Goal: Task Accomplishment & Management: Manage account settings

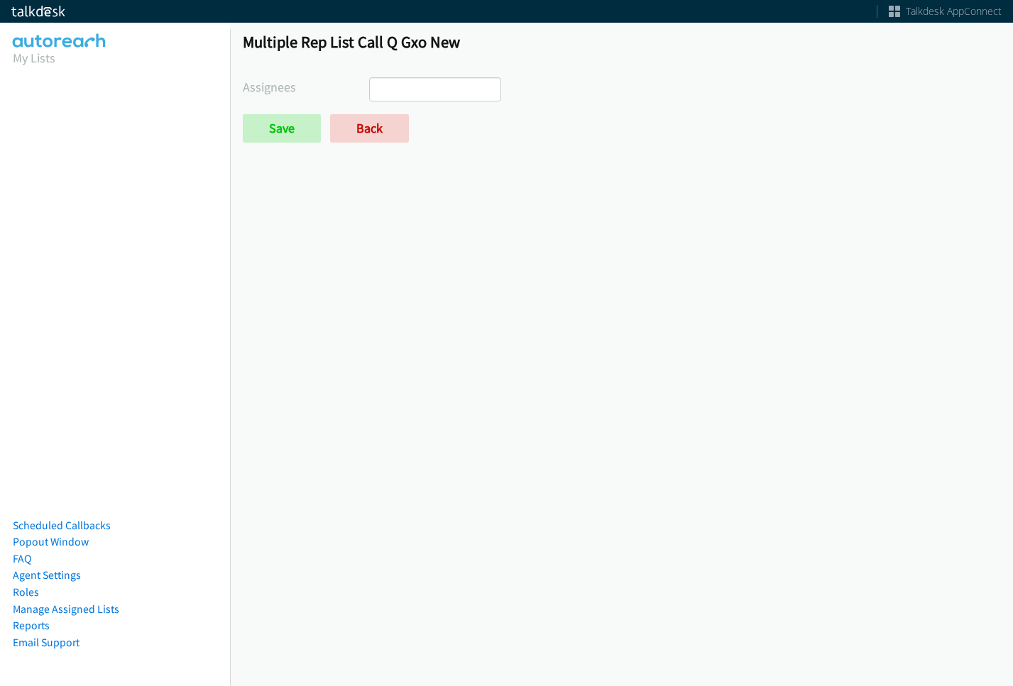
select select
click at [392, 115] on link "Back" at bounding box center [369, 128] width 79 height 28
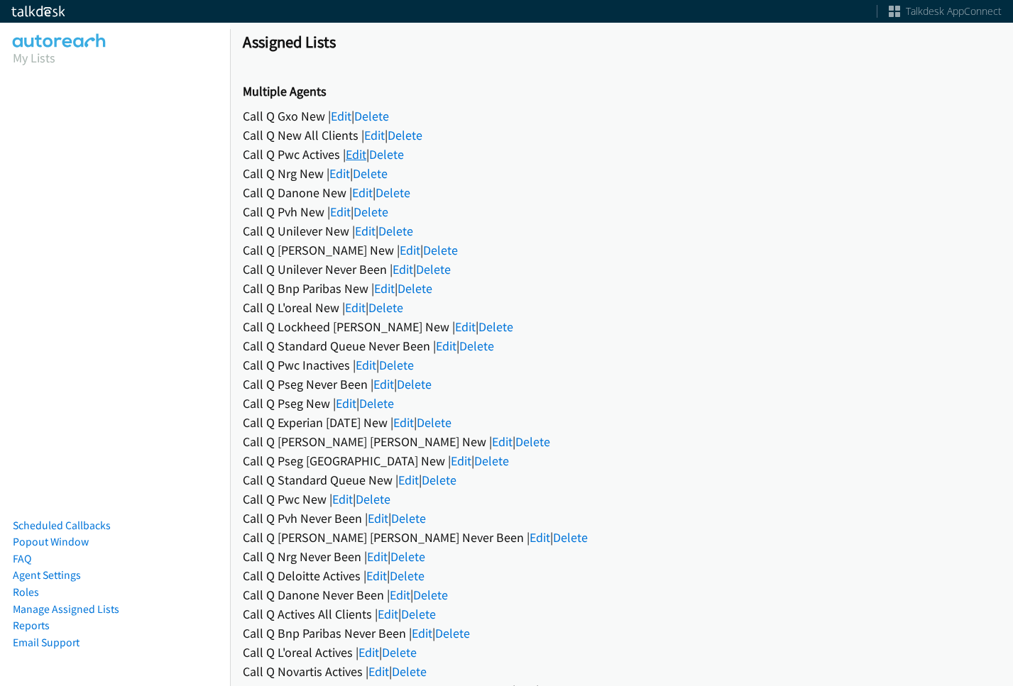
click at [353, 150] on link "Edit" at bounding box center [356, 154] width 21 height 16
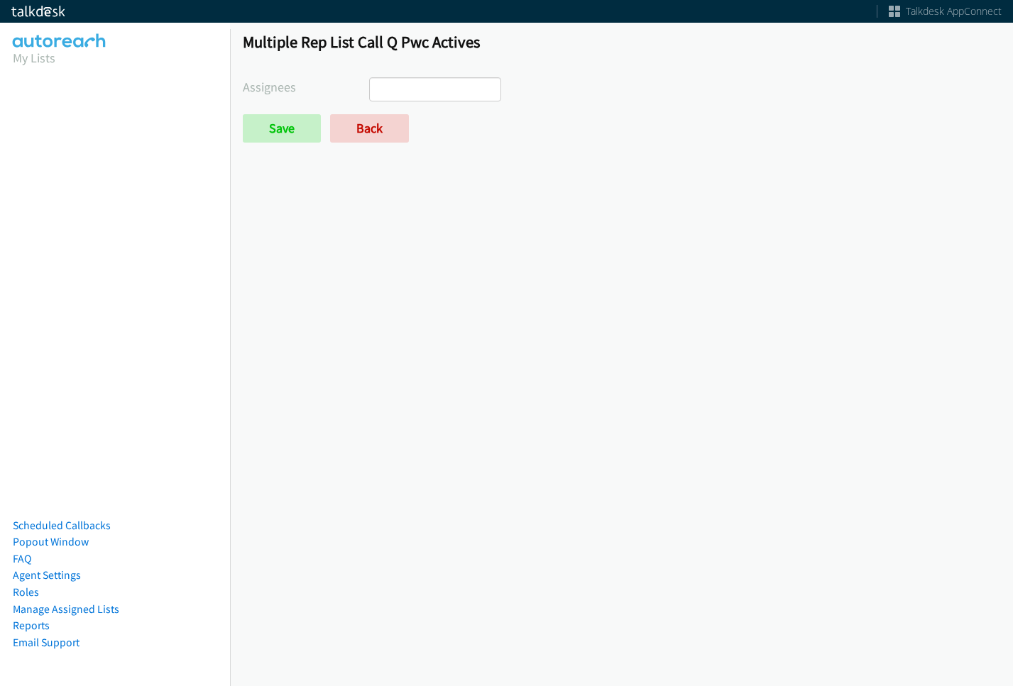
select select
click at [365, 125] on link "Back" at bounding box center [369, 128] width 79 height 28
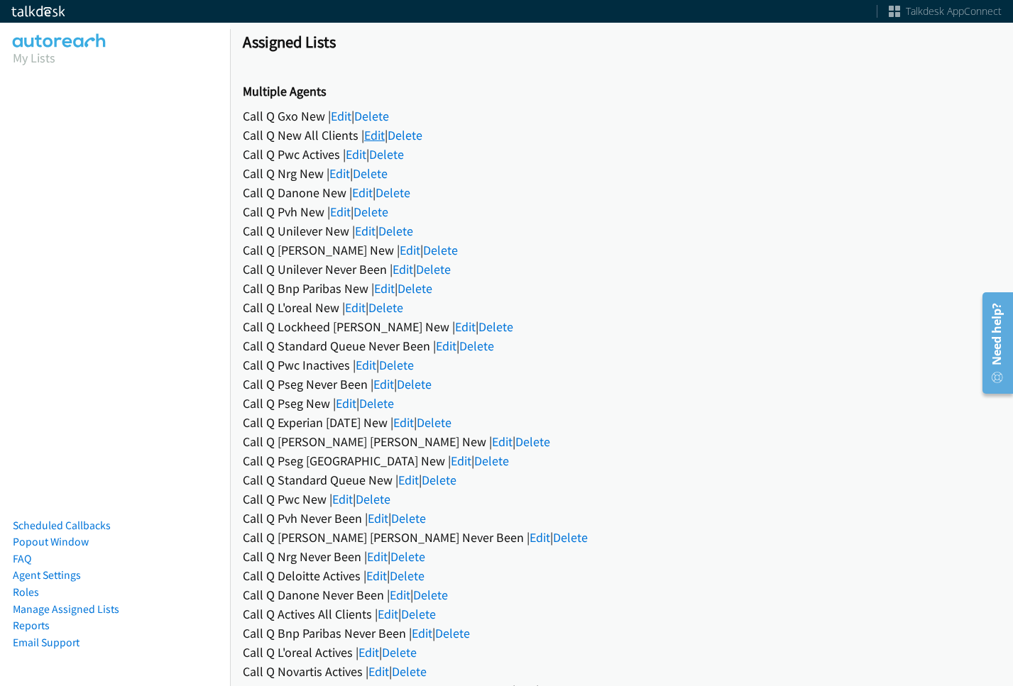
click at [372, 136] on link "Edit" at bounding box center [374, 135] width 21 height 16
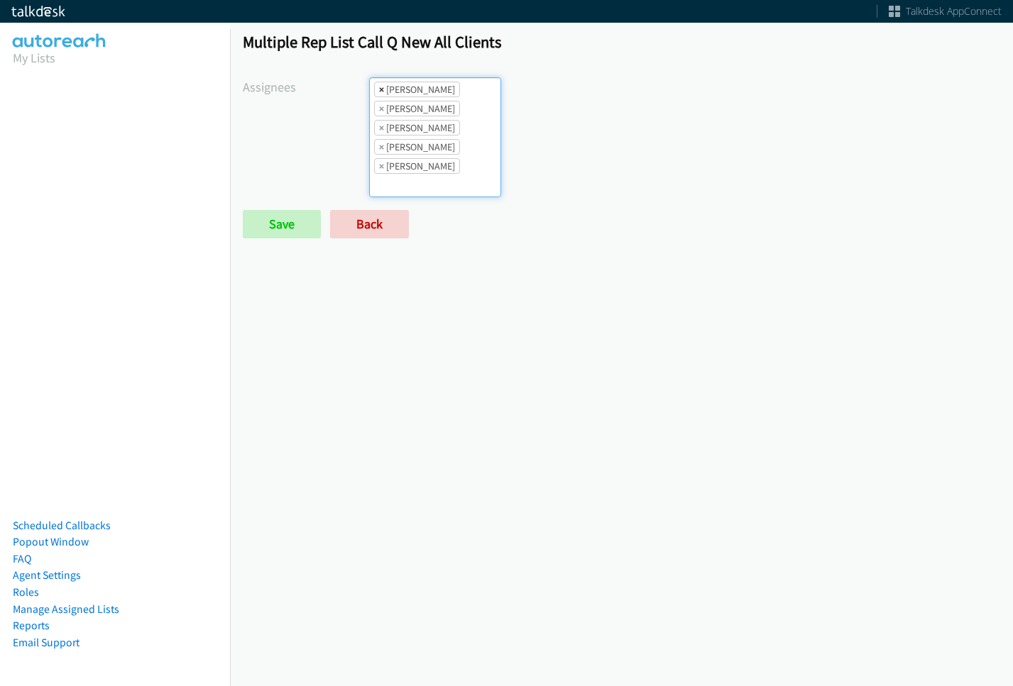
click at [379, 92] on span "×" at bounding box center [381, 89] width 5 height 14
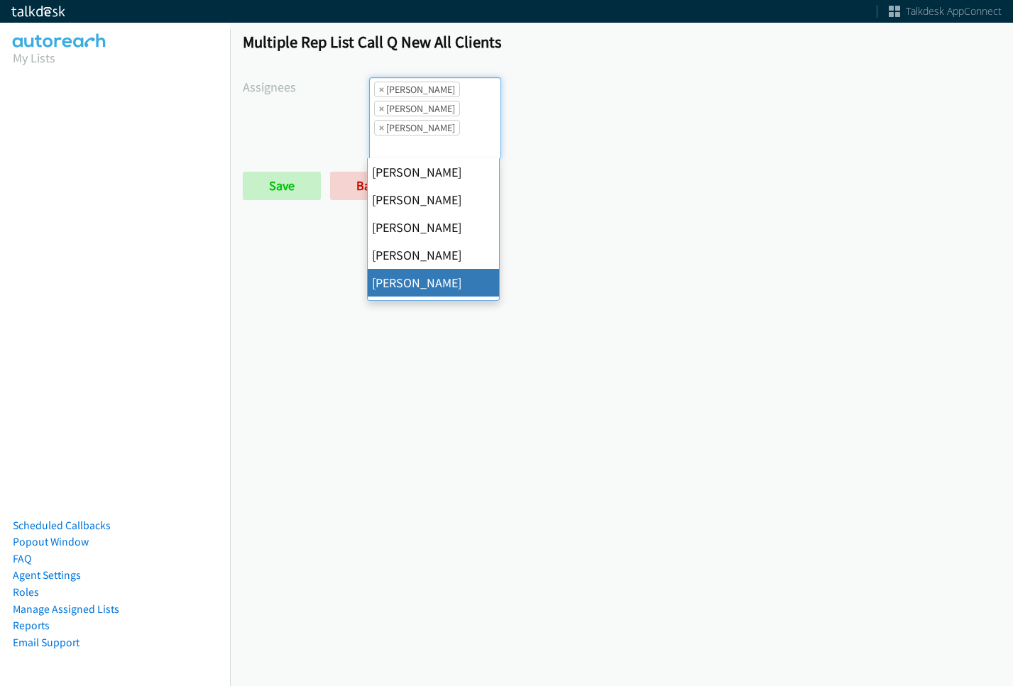
click at [379, 92] on span "×" at bounding box center [381, 89] width 5 height 14
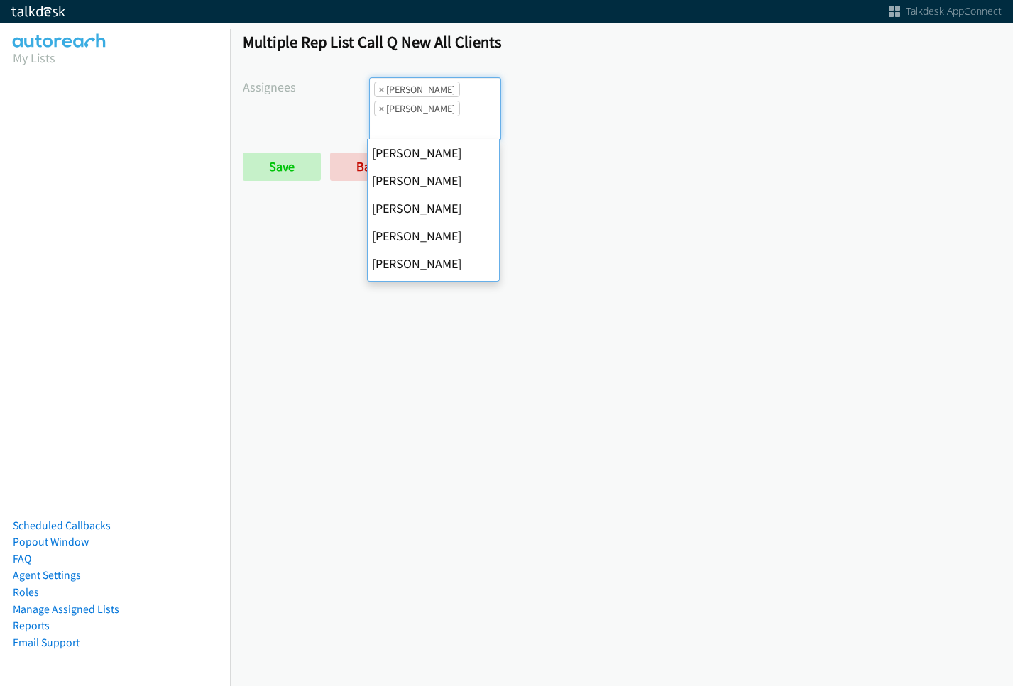
click at [379, 92] on span "×" at bounding box center [381, 89] width 5 height 14
select select "74240000-76d9-4cf3-9953-4c2484ee5015"
select select
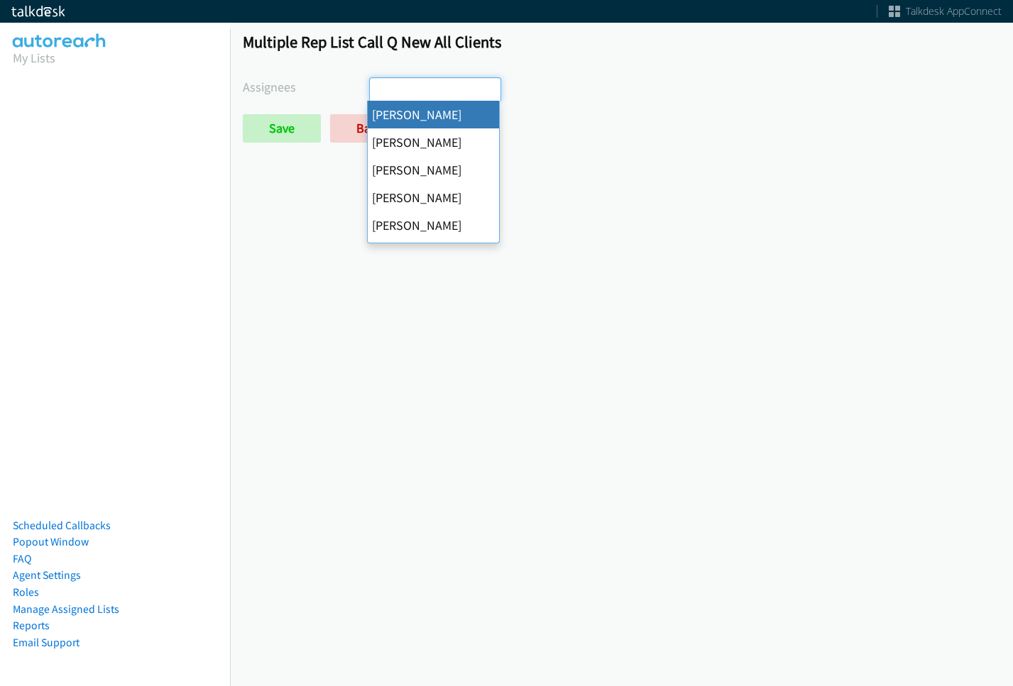
click at [378, 92] on input "search" at bounding box center [395, 89] width 50 height 23
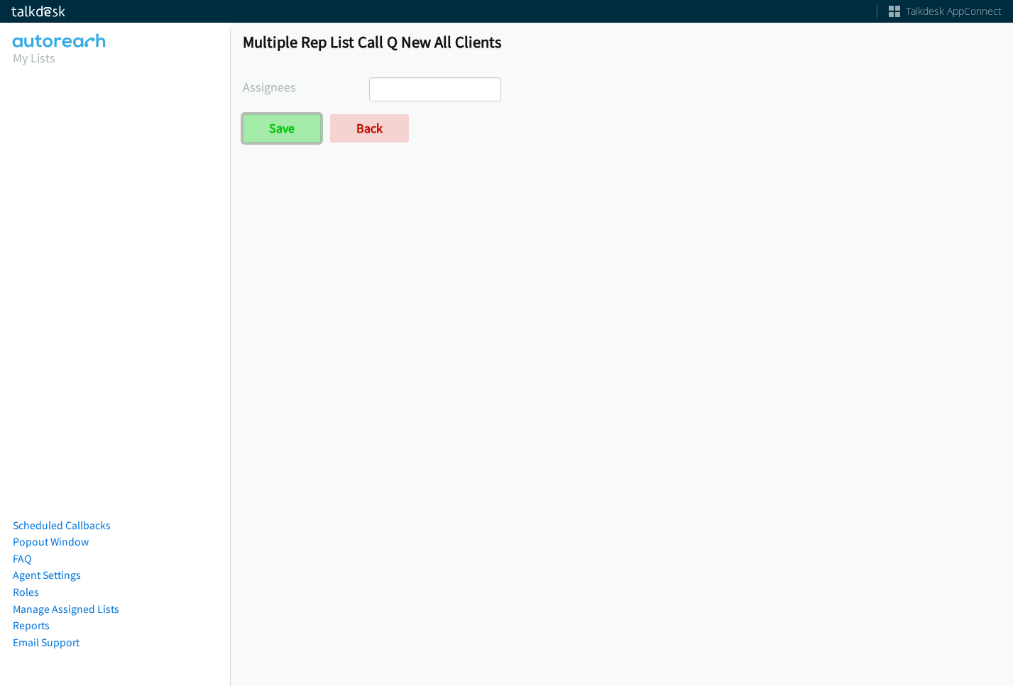
click at [313, 138] on input "Save" at bounding box center [282, 128] width 78 height 28
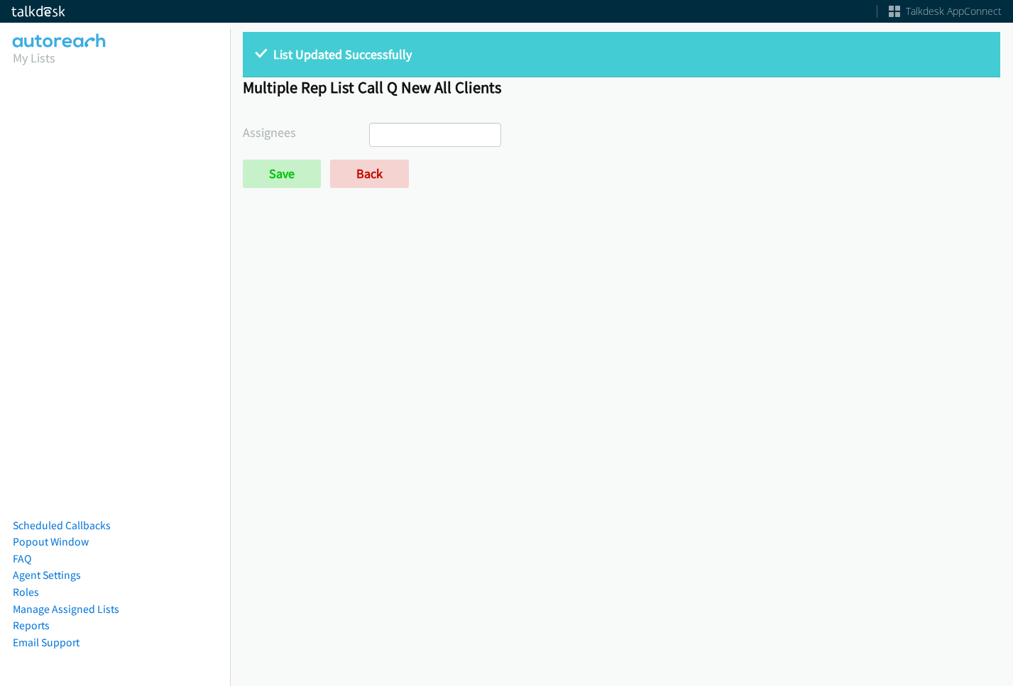
select select
click at [385, 167] on link "Back" at bounding box center [369, 174] width 79 height 28
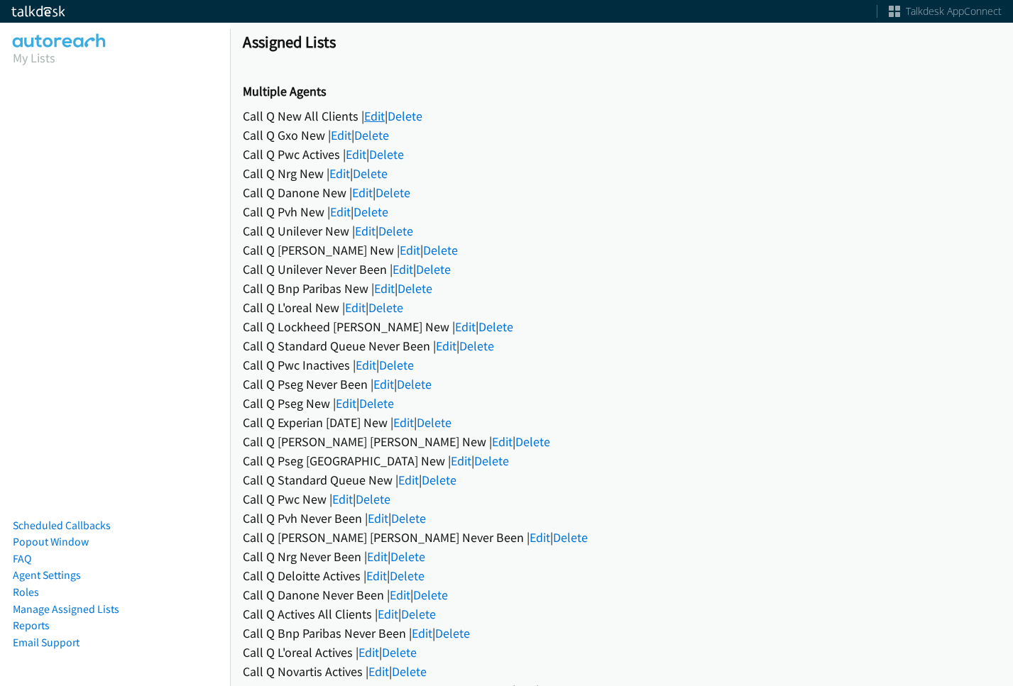
click at [370, 116] on link "Edit" at bounding box center [374, 116] width 21 height 16
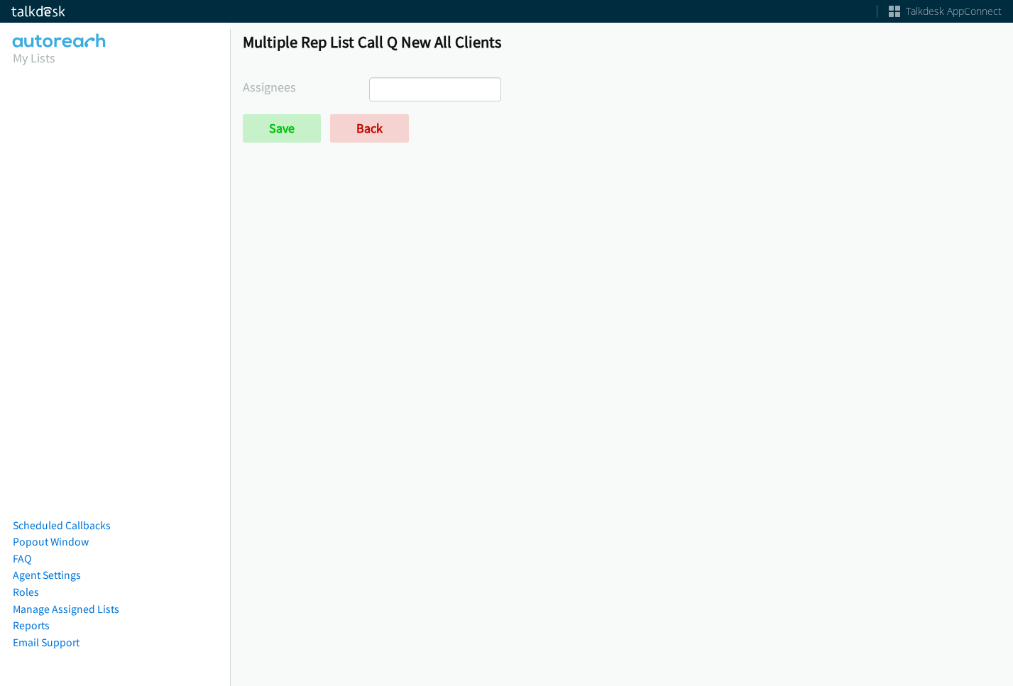
select select
click at [370, 116] on link "Back" at bounding box center [369, 128] width 79 height 28
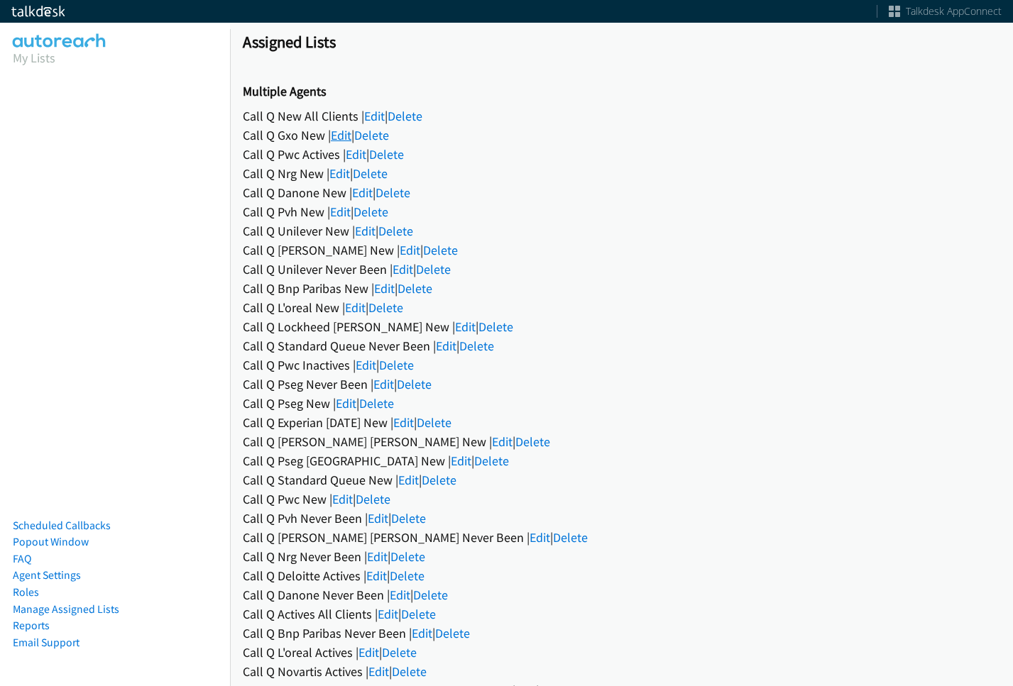
click at [347, 136] on link "Edit" at bounding box center [341, 135] width 21 height 16
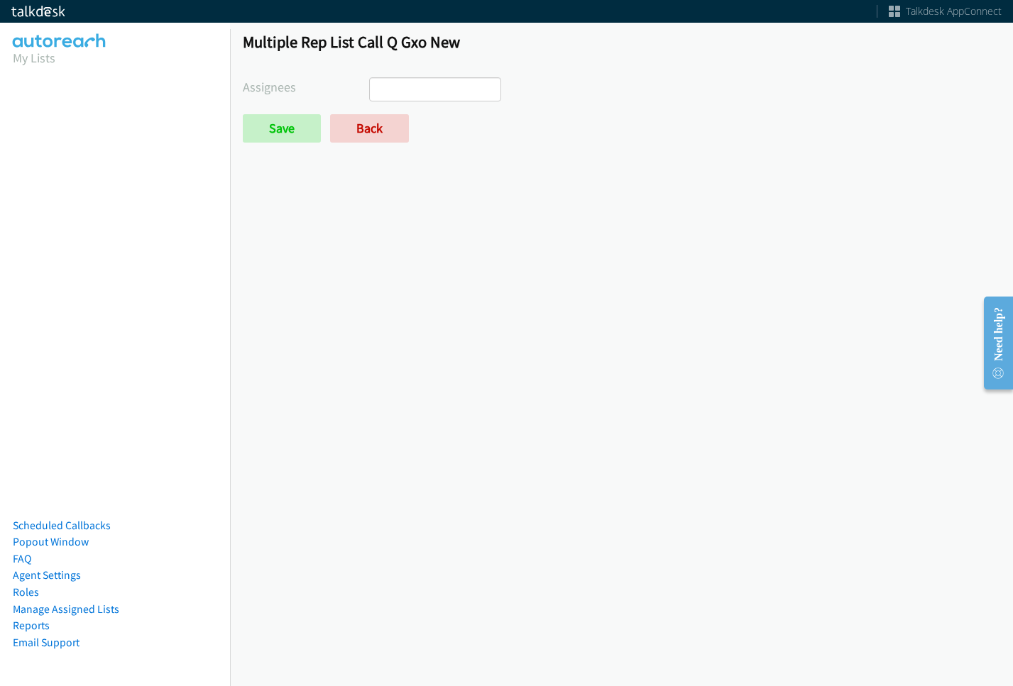
click at [419, 94] on ul at bounding box center [435, 89] width 131 height 23
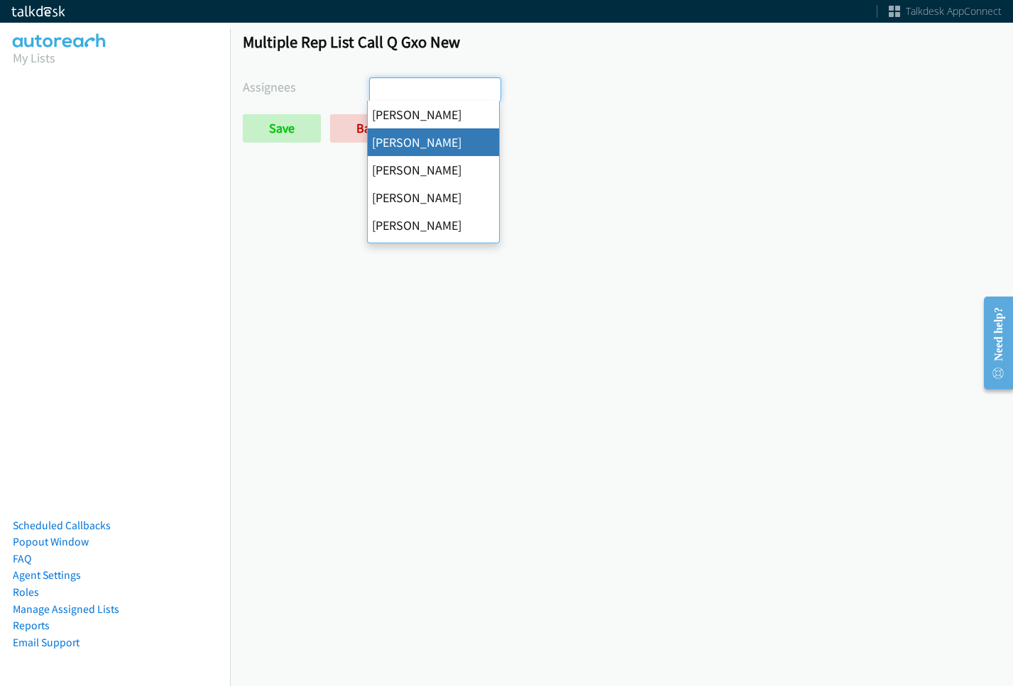
select select "05d74157-9386-4beb-b15d-36aa9c6f71bc"
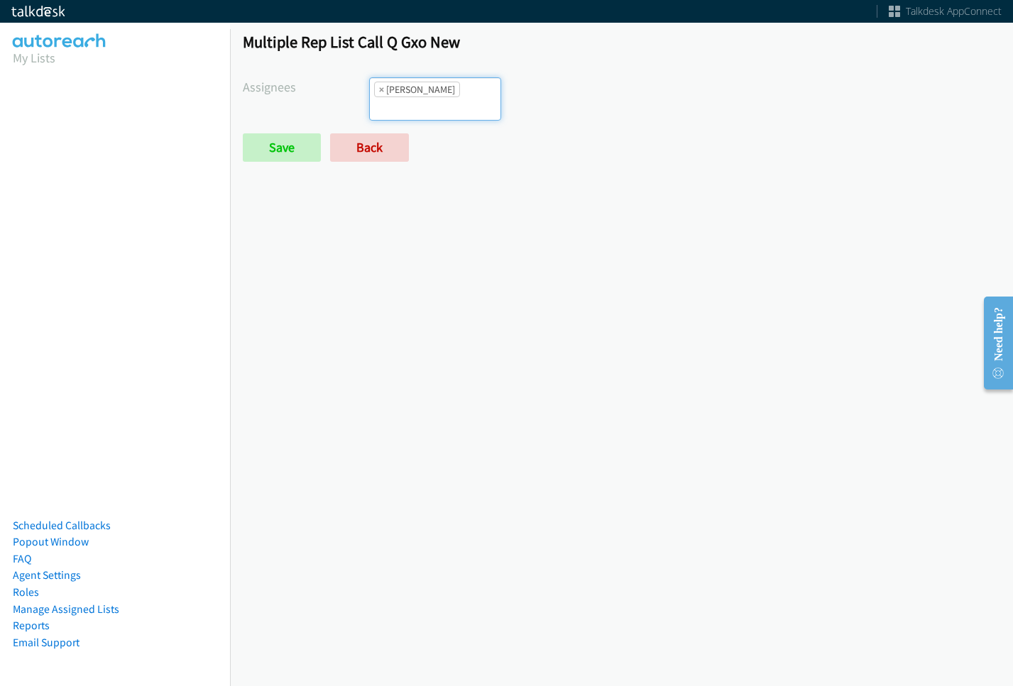
scroll to position [17, 0]
click at [419, 97] on input "search" at bounding box center [395, 108] width 50 height 23
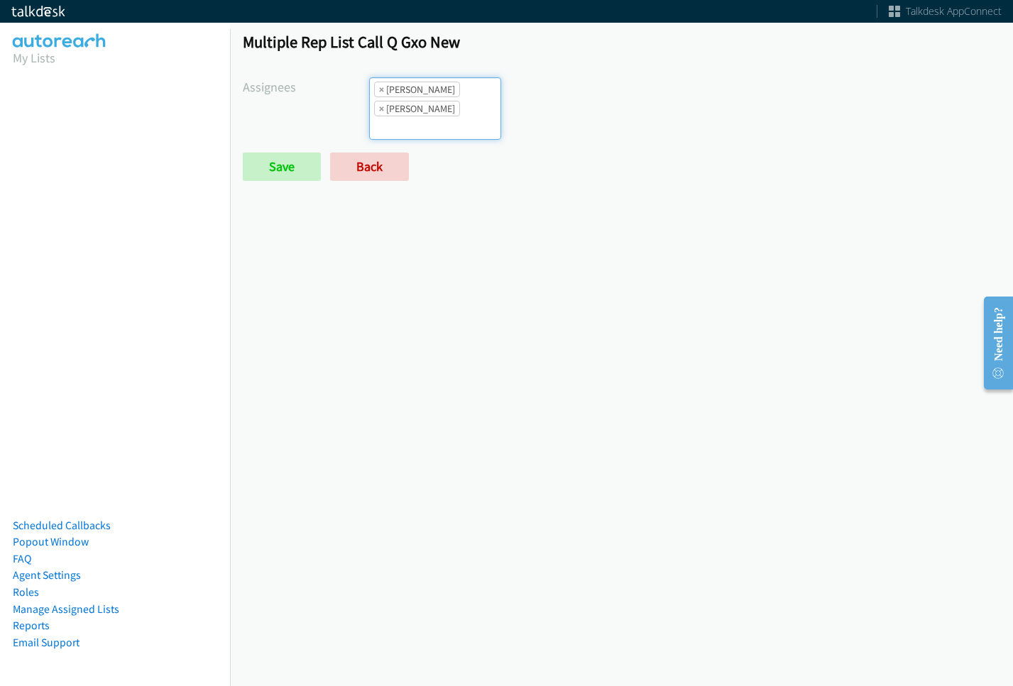
click at [419, 116] on input "search" at bounding box center [395, 127] width 50 height 23
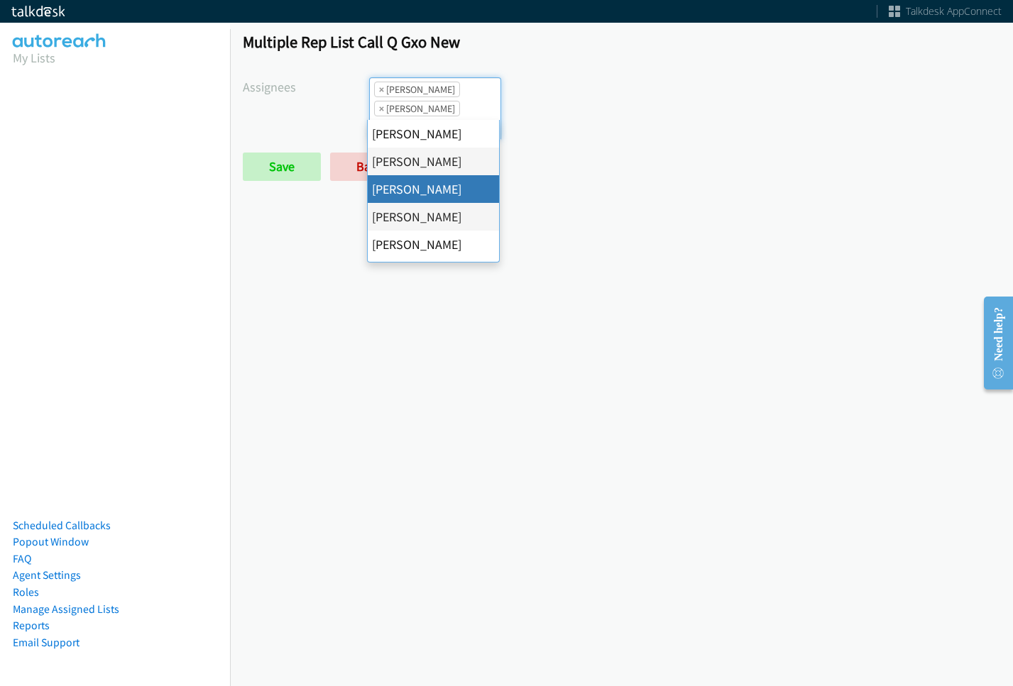
scroll to position [71, 0]
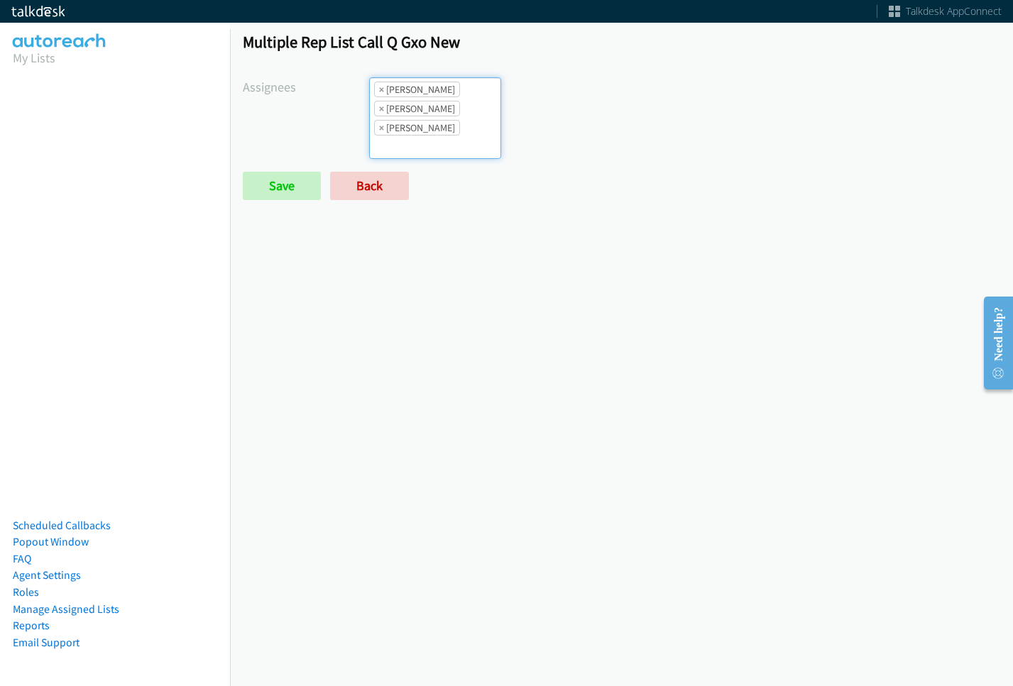
click at [463, 116] on ul "× Alana Ruiz × Charles Ross × Daquaya Johnson" at bounding box center [435, 118] width 131 height 80
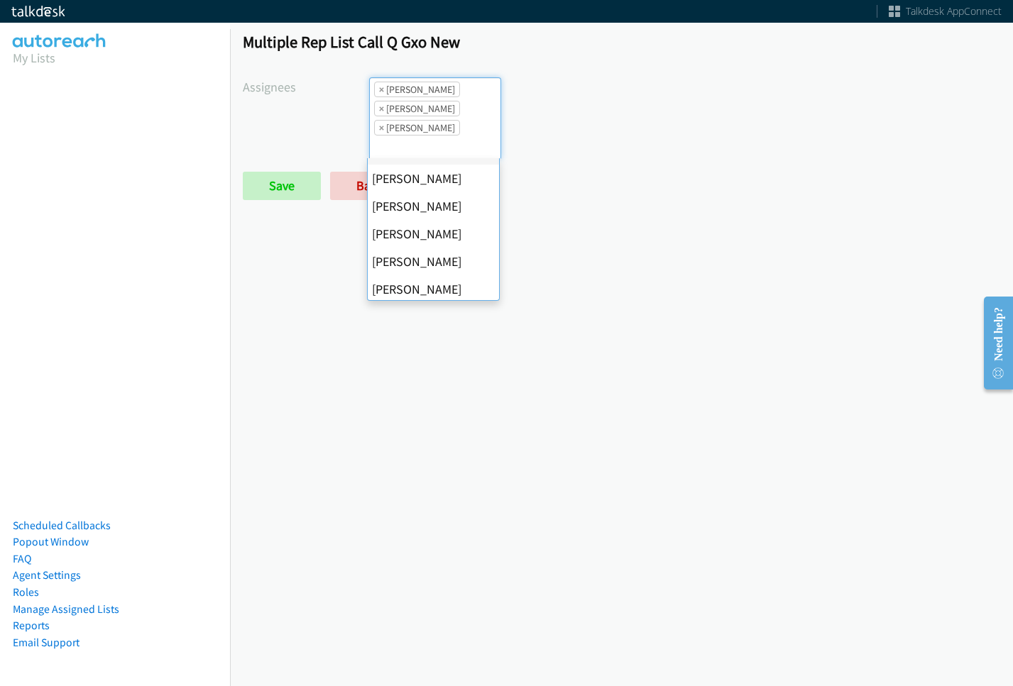
scroll to position [142, 0]
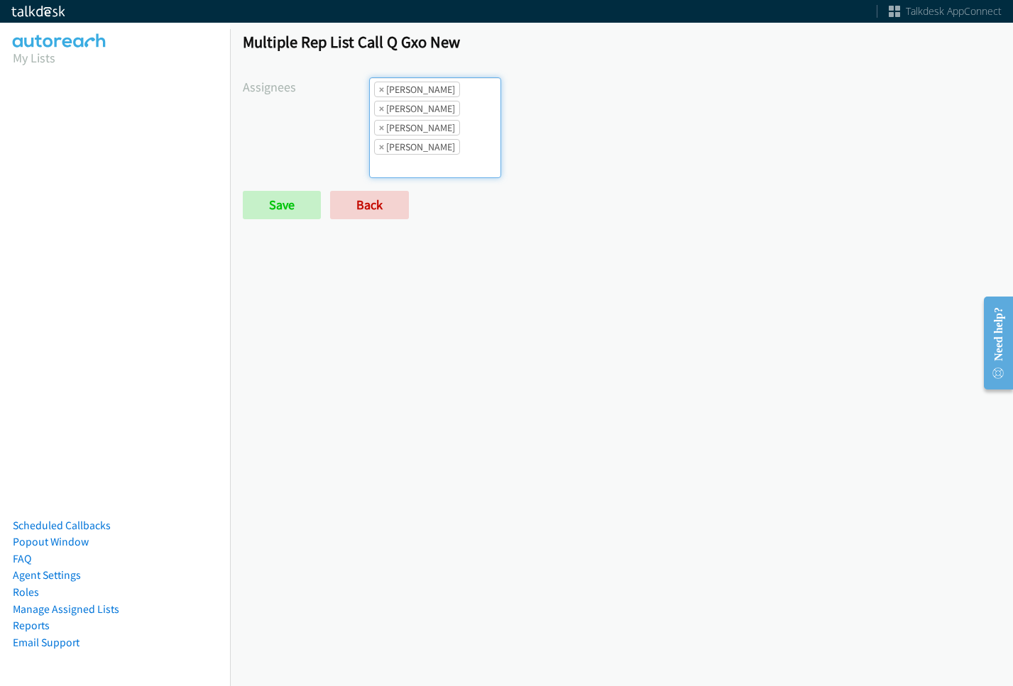
click at [449, 135] on li "× Daquaya Johnson" at bounding box center [417, 128] width 86 height 16
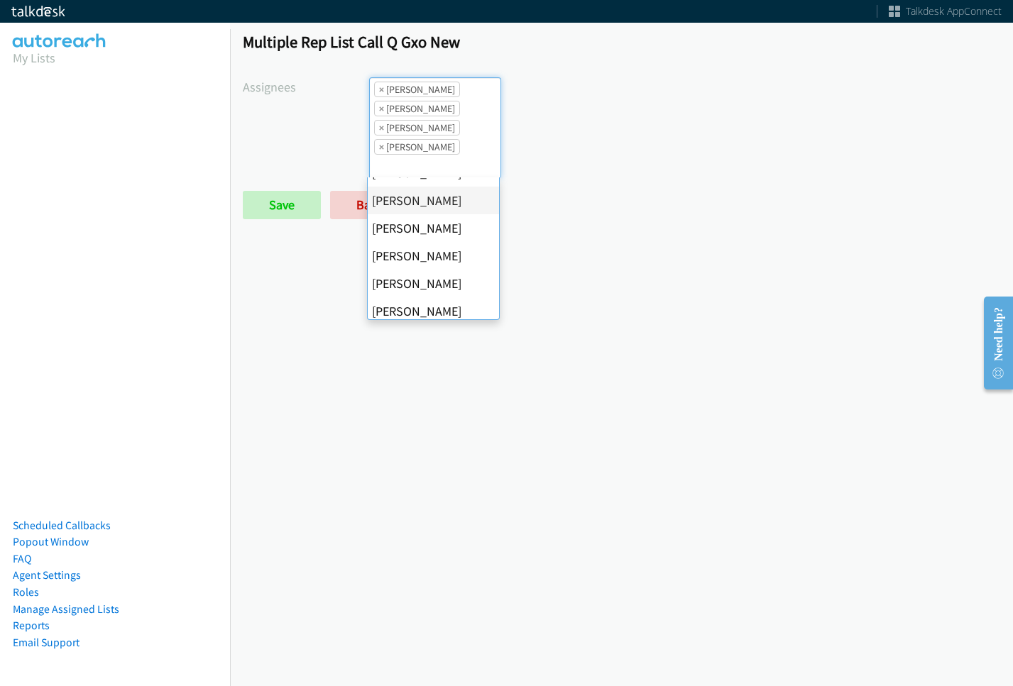
scroll to position [213, 0]
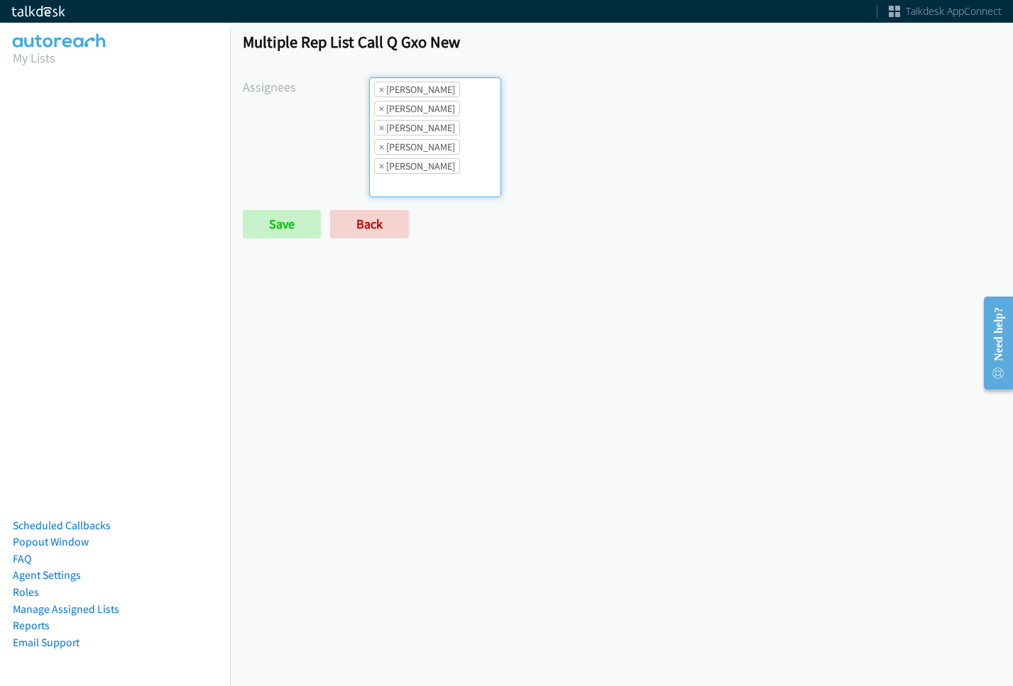
click at [441, 145] on li "× Jasmin Martinez" at bounding box center [417, 147] width 86 height 16
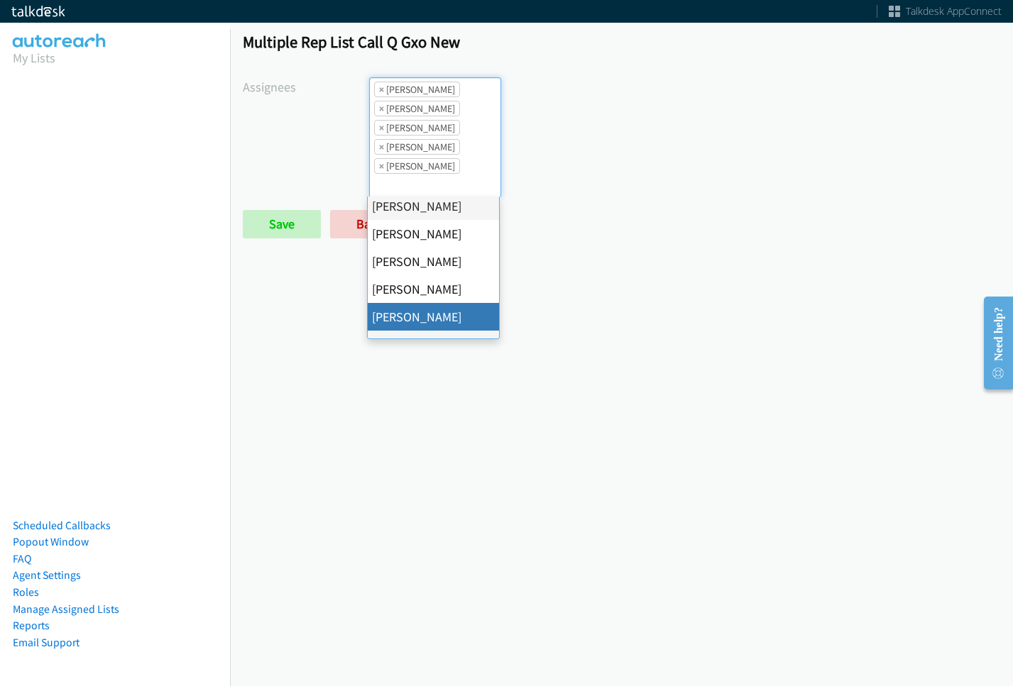
scroll to position [246, 0]
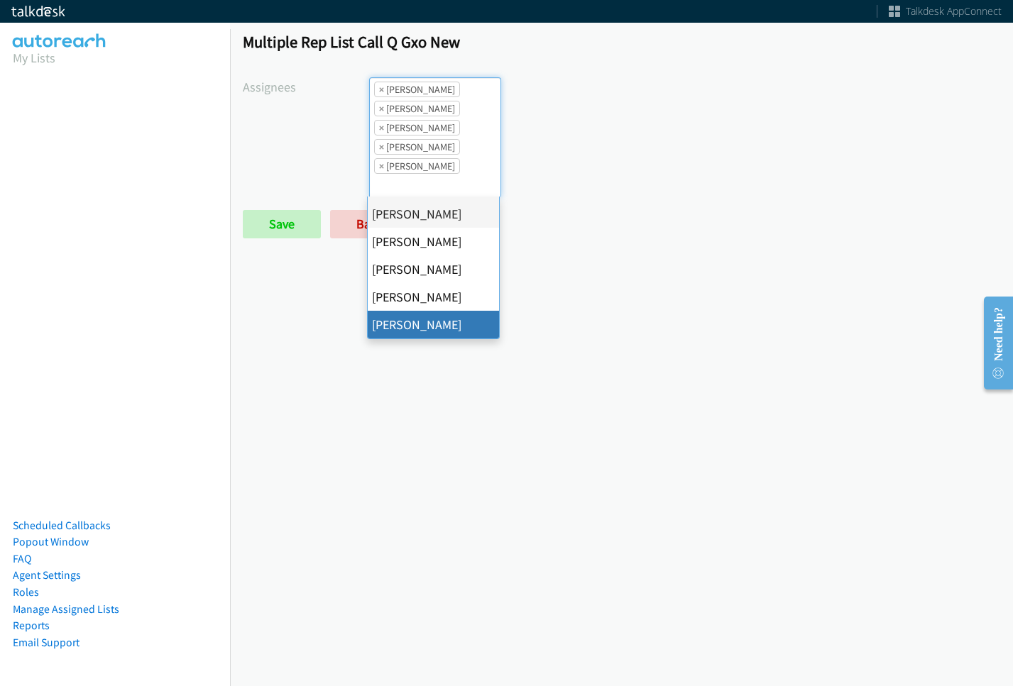
drag, startPoint x: 417, startPoint y: 320, endPoint x: 421, endPoint y: 309, distance: 11.2
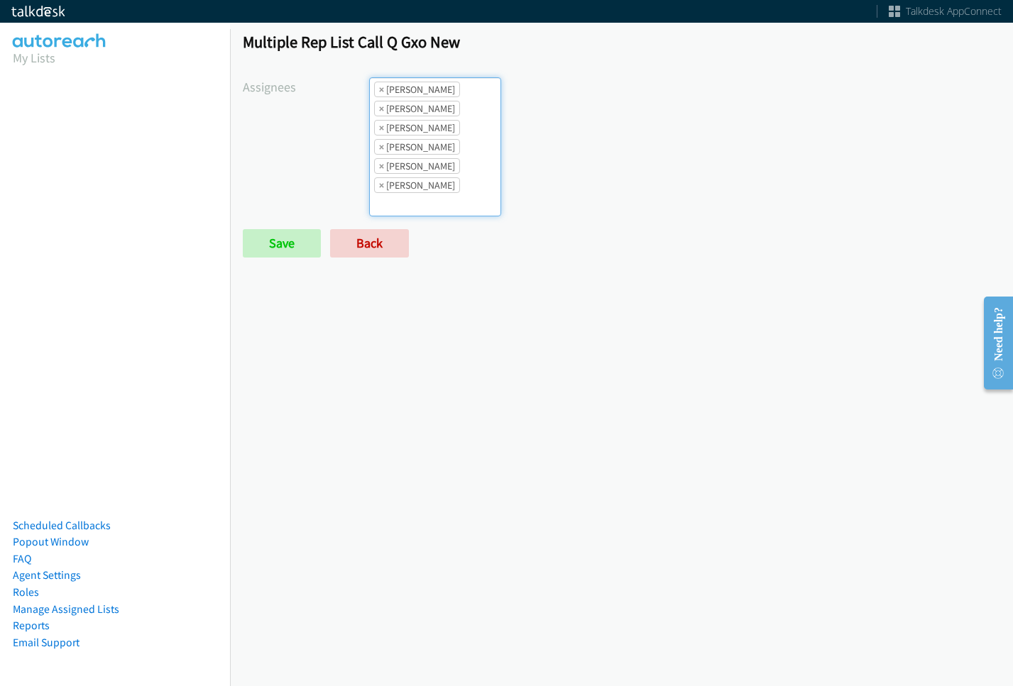
click at [446, 167] on li "× Jordan Stehlik" at bounding box center [417, 166] width 86 height 16
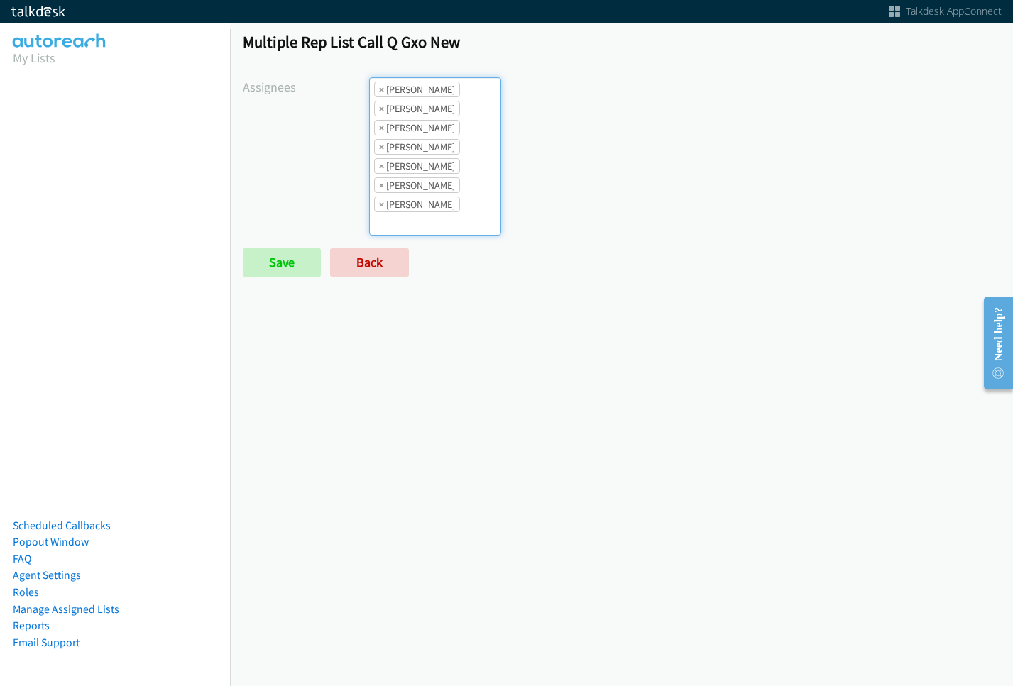
click at [480, 131] on ul "× Alana Ruiz × Charles Ross × Daquaya Johnson × Jasmin Martinez × Jordan Stehli…" at bounding box center [435, 156] width 131 height 157
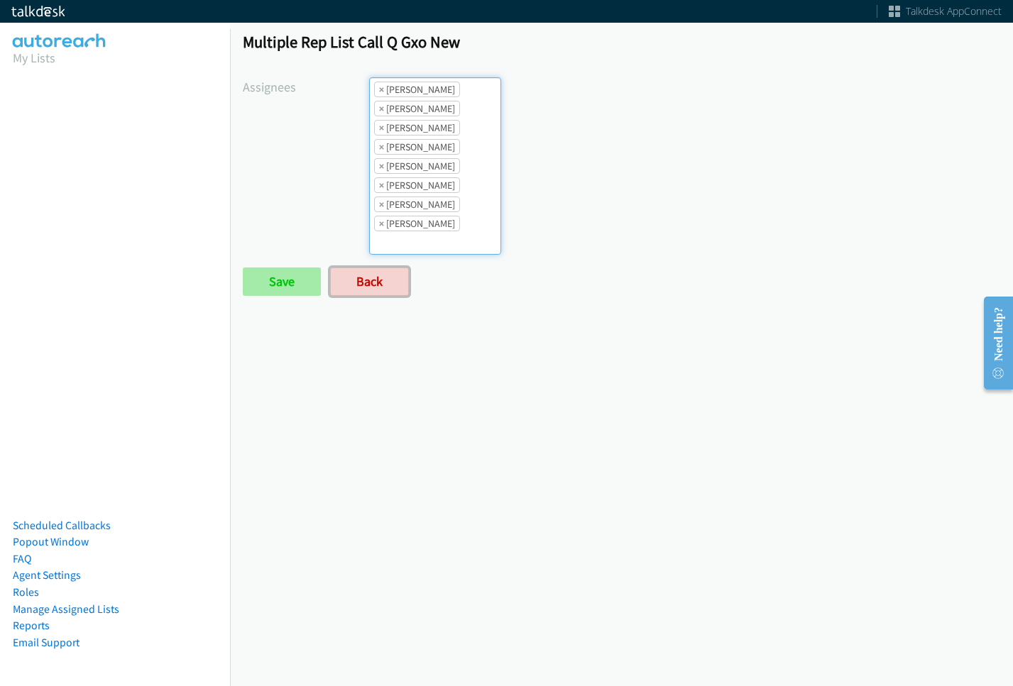
click at [332, 277] on link "Back" at bounding box center [369, 282] width 79 height 28
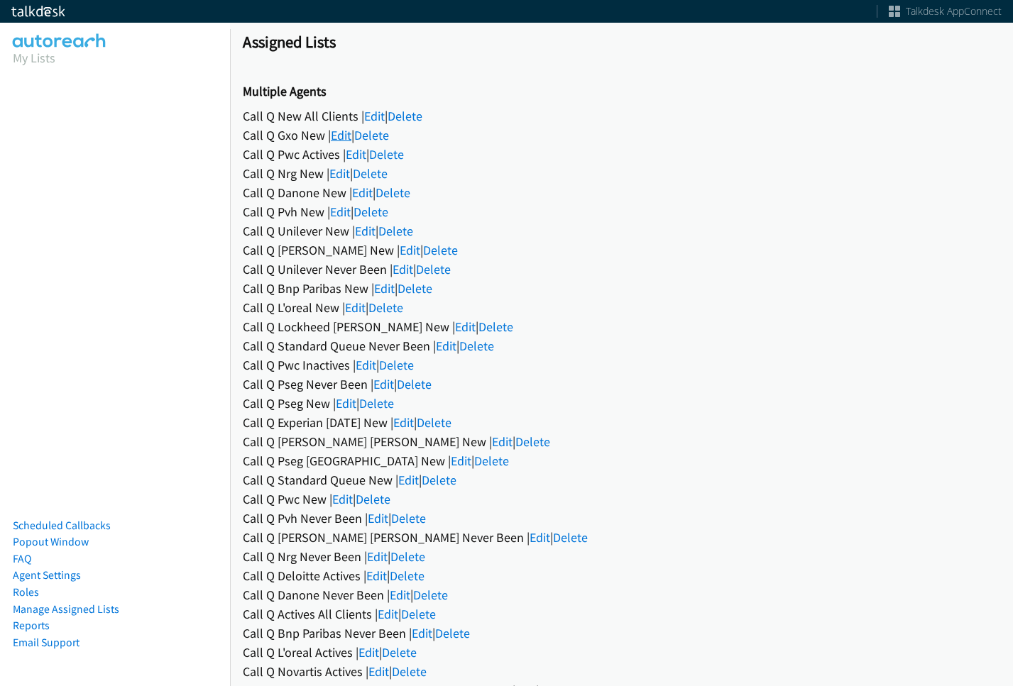
click at [342, 142] on link "Edit" at bounding box center [341, 135] width 21 height 16
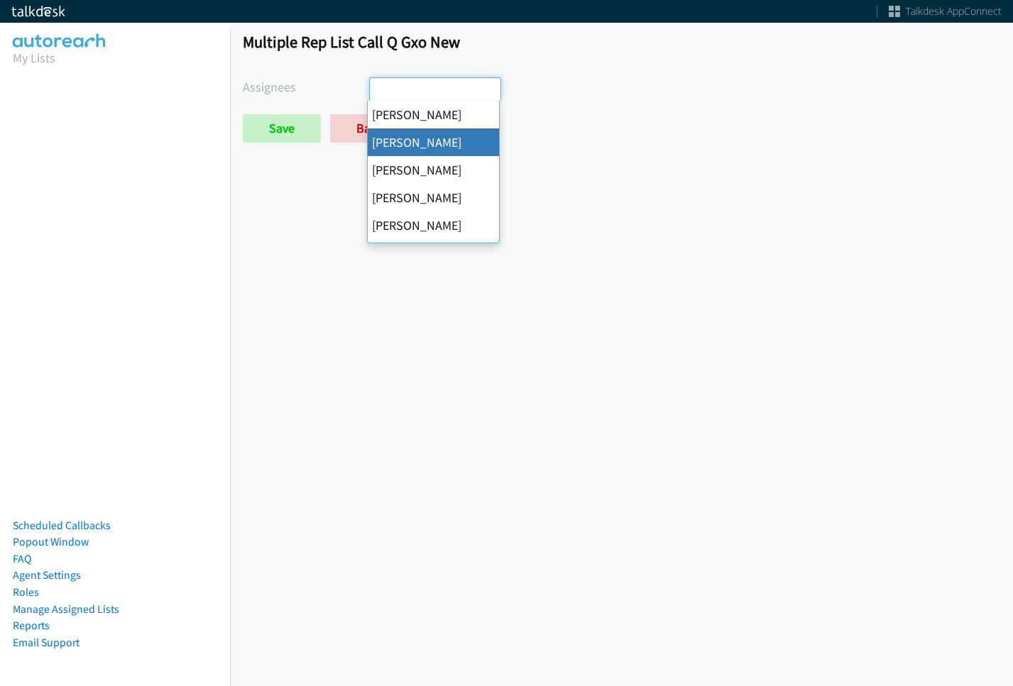
select select "05d74157-9386-4beb-b15d-36aa9c6f71bc"
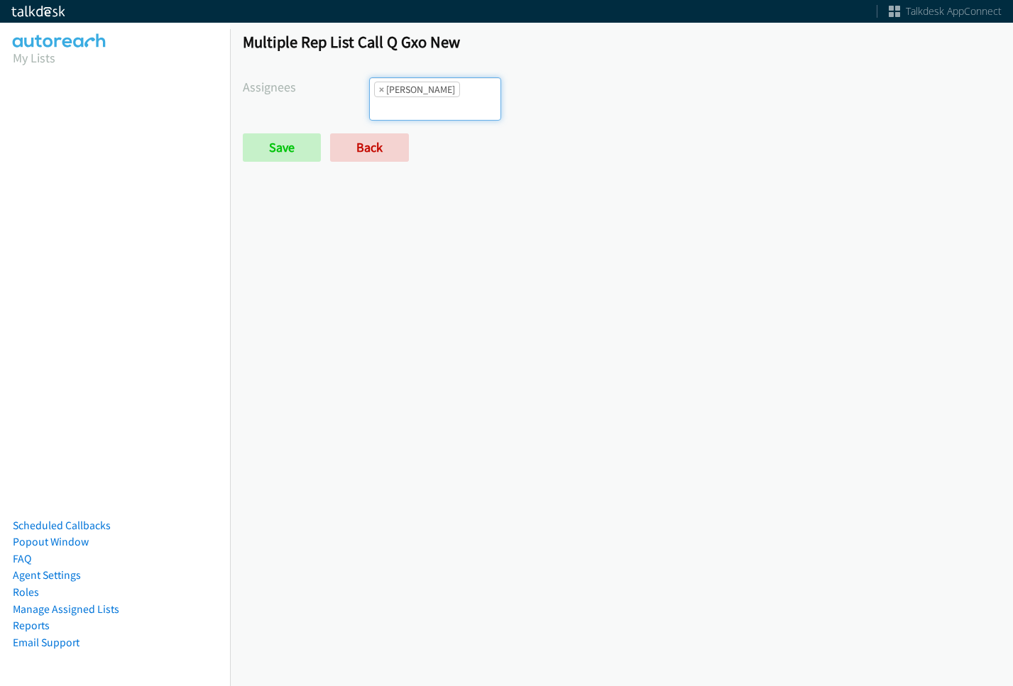
click at [456, 67] on div "Multiple Rep List Call Q Gxo New Assignees Abigail Odhiambo Alana Ruiz Cathy Sh…" at bounding box center [621, 103] width 783 height 168
click at [419, 100] on input "search" at bounding box center [395, 108] width 50 height 23
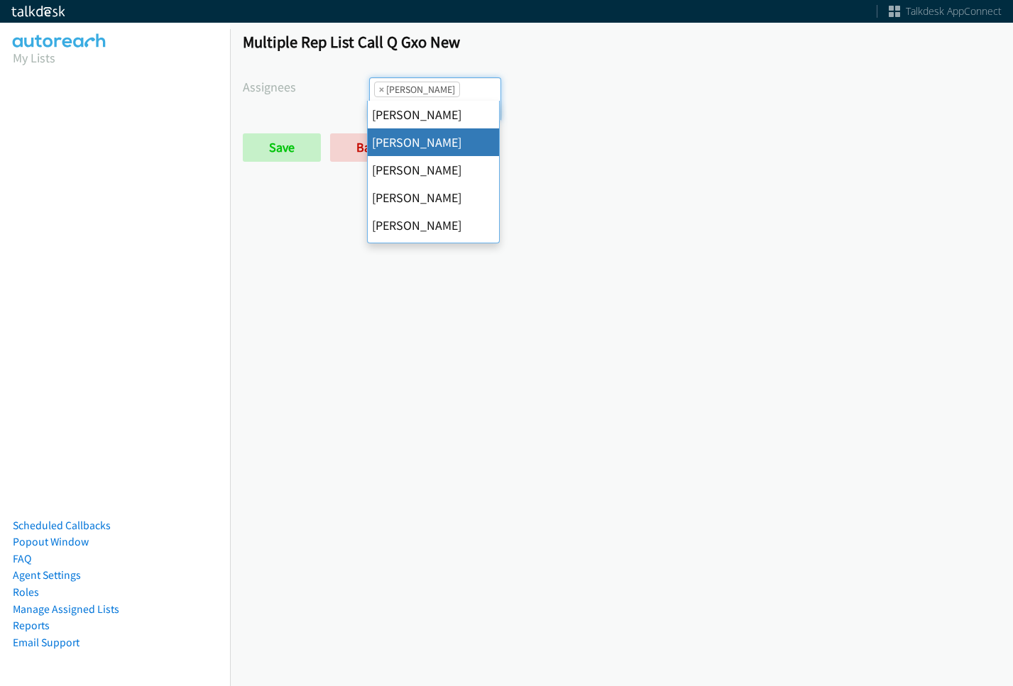
drag, startPoint x: 422, startPoint y: 177, endPoint x: 425, endPoint y: 169, distance: 8.6
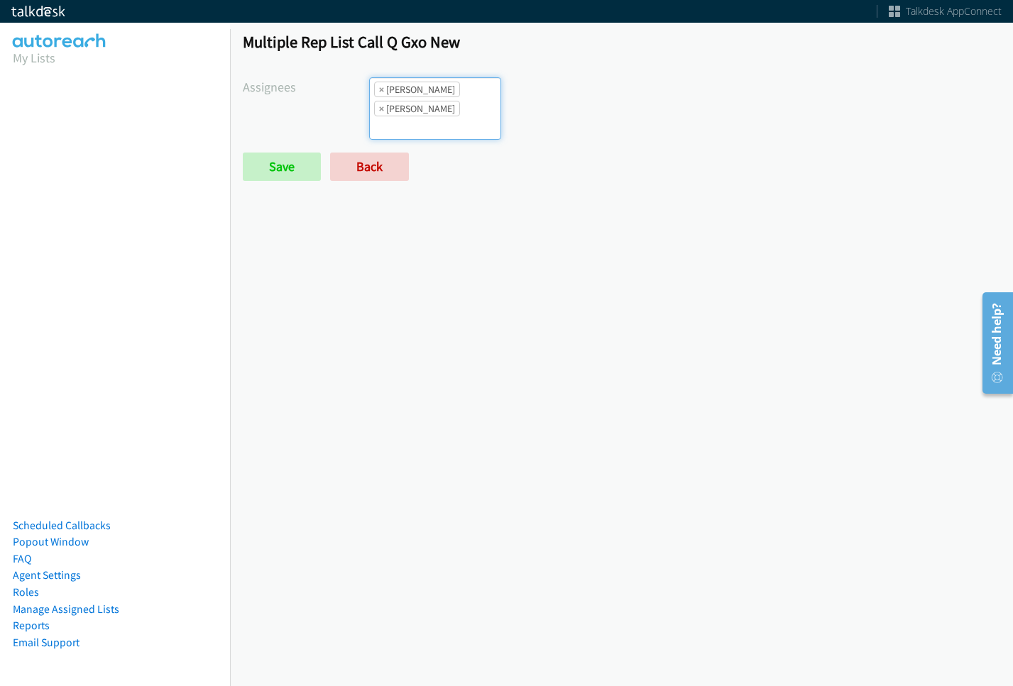
click at [456, 92] on ul "× Alana Ruiz × Cathy Shahan" at bounding box center [435, 108] width 131 height 61
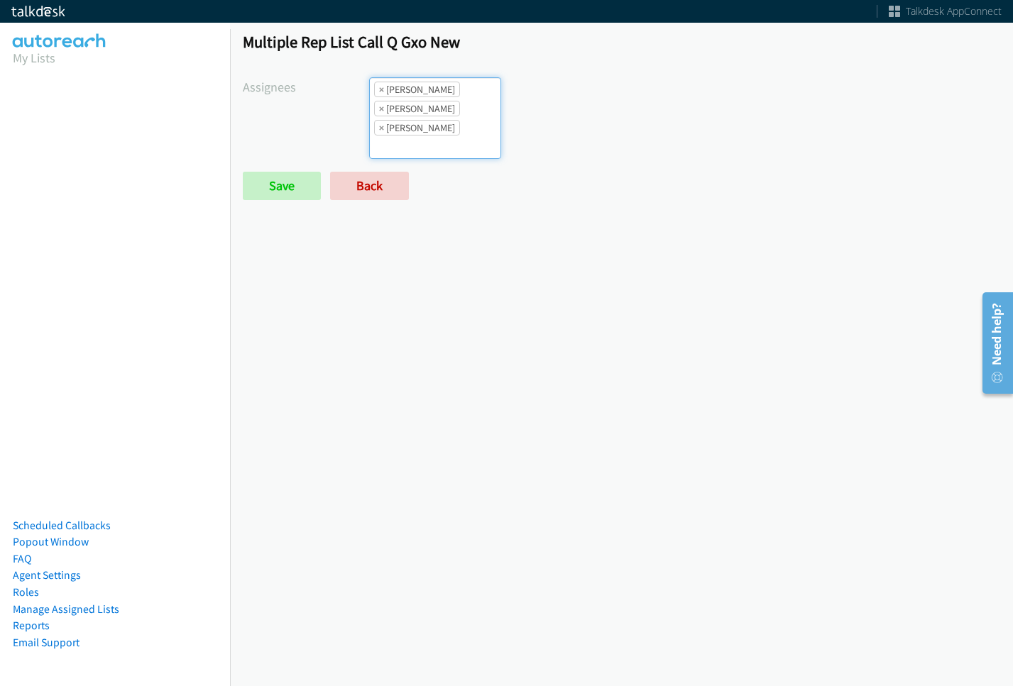
click at [419, 136] on input "search" at bounding box center [395, 147] width 50 height 23
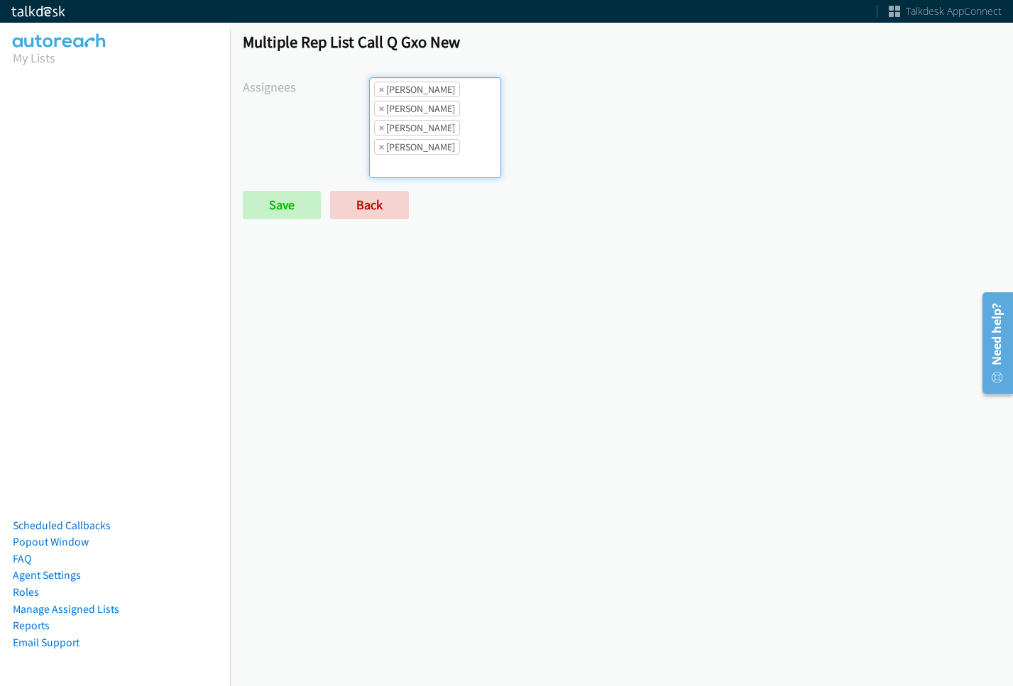
click at [453, 136] on ul "× Alana Ruiz × Cathy Shahan × Charles Ross × Daquaya Johnson" at bounding box center [435, 127] width 131 height 99
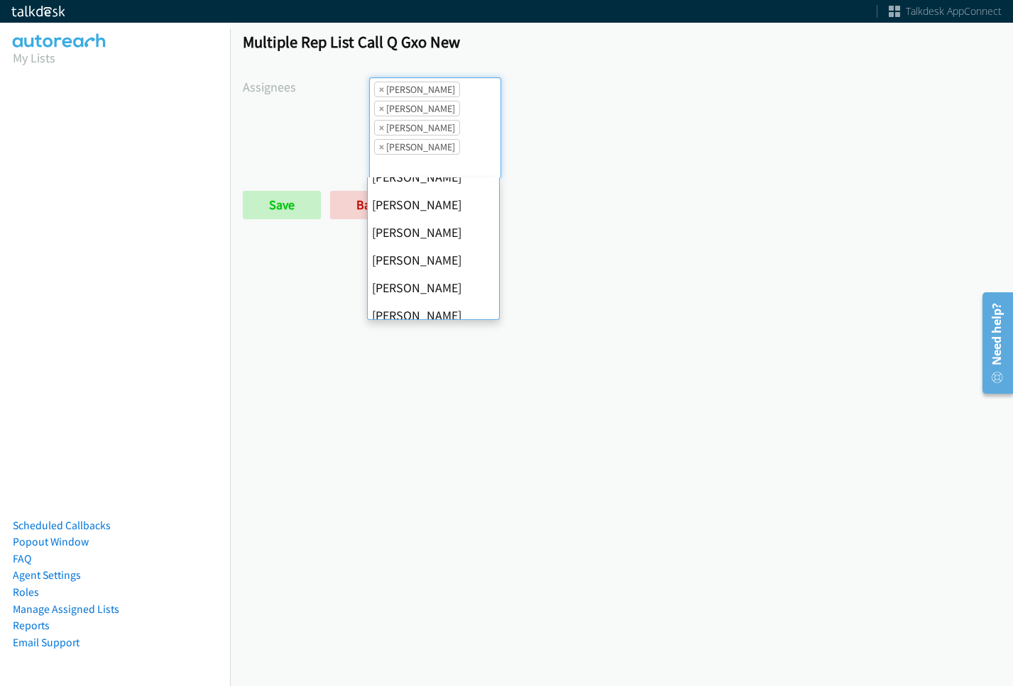
scroll to position [213, 0]
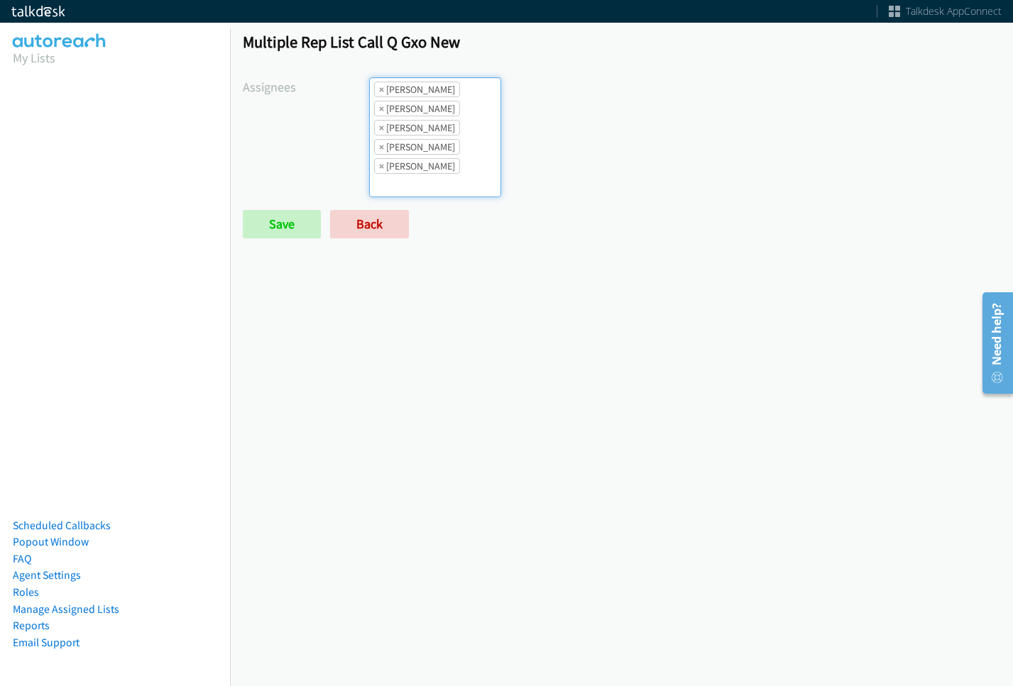
drag, startPoint x: 444, startPoint y: 149, endPoint x: 445, endPoint y: 185, distance: 36.2
click at [445, 149] on li "× Daquaya Johnson" at bounding box center [417, 147] width 86 height 16
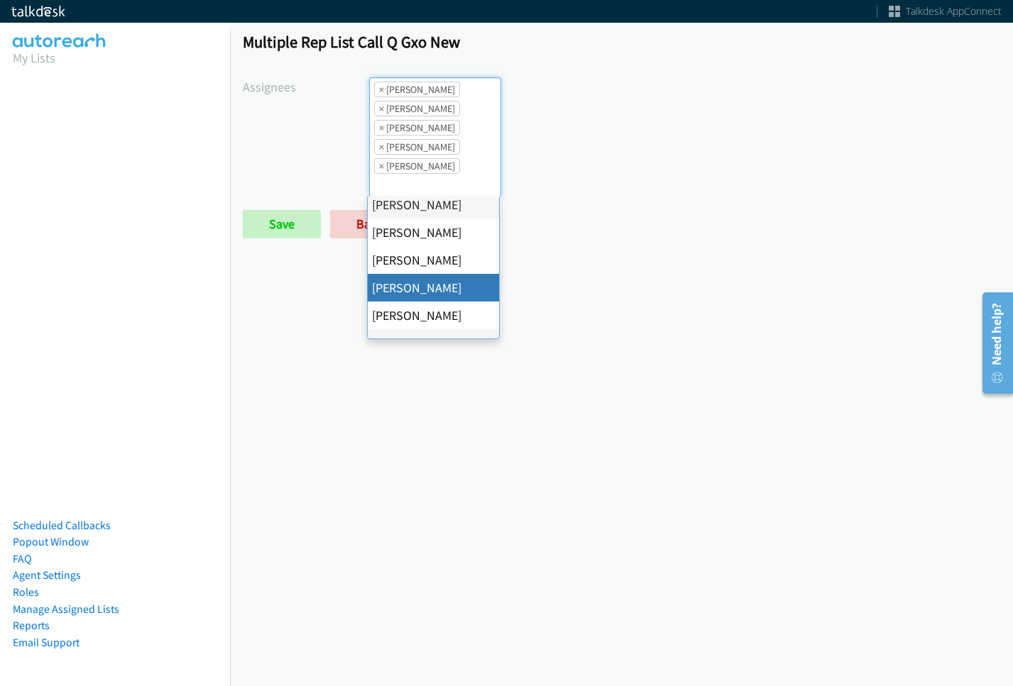
scroll to position [142, 0]
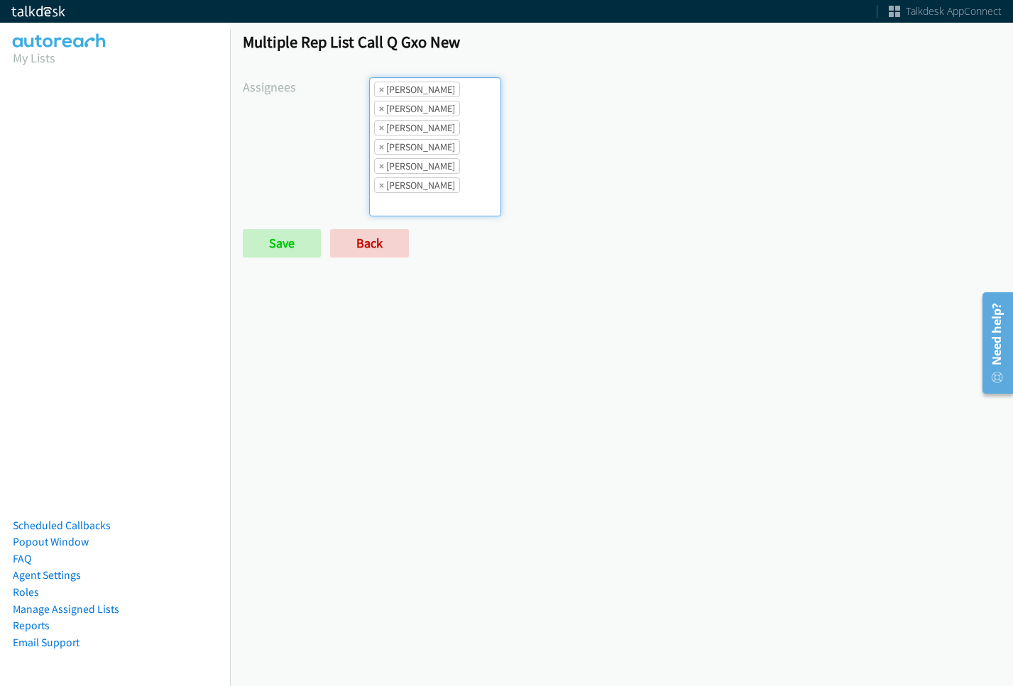
click at [444, 170] on li "× Jasmin Martinez" at bounding box center [417, 166] width 86 height 16
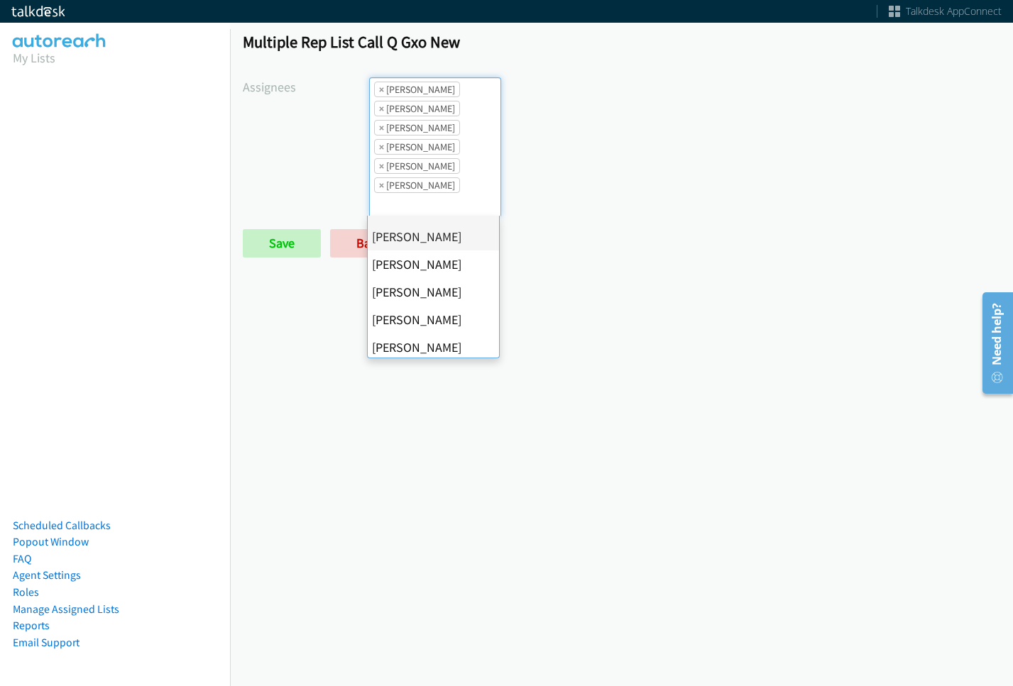
scroll to position [246, 0]
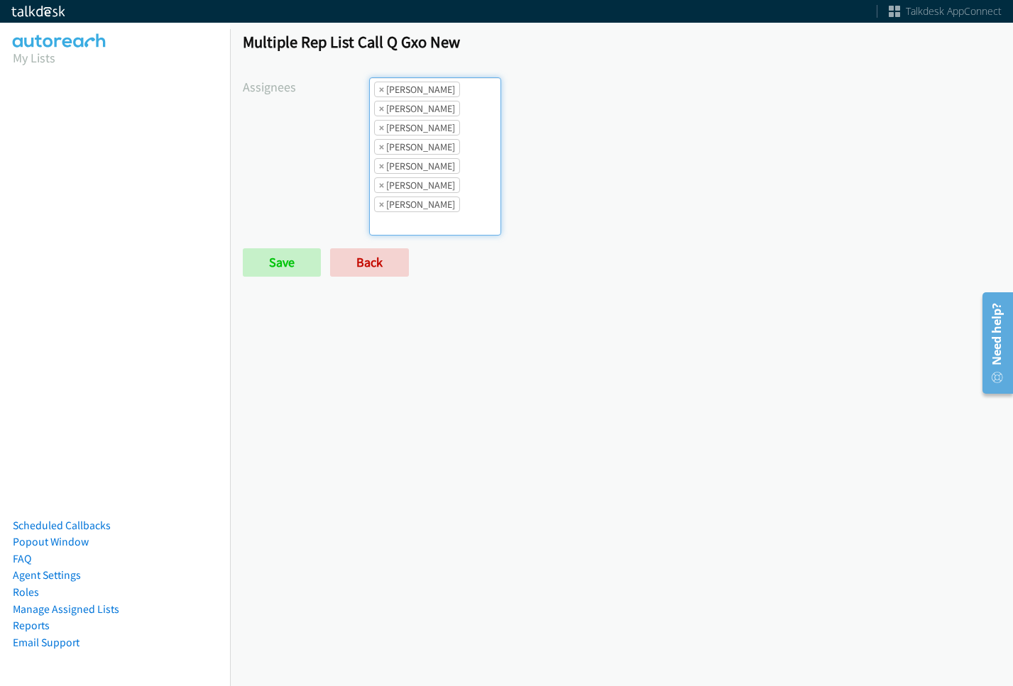
drag, startPoint x: 463, startPoint y: 171, endPoint x: 447, endPoint y: 214, distance: 45.4
click at [463, 171] on ul "× Alana Ruiz × Cathy Shahan × Charles Ross × Daquaya Johnson × Jasmin Martinez …" at bounding box center [435, 156] width 131 height 157
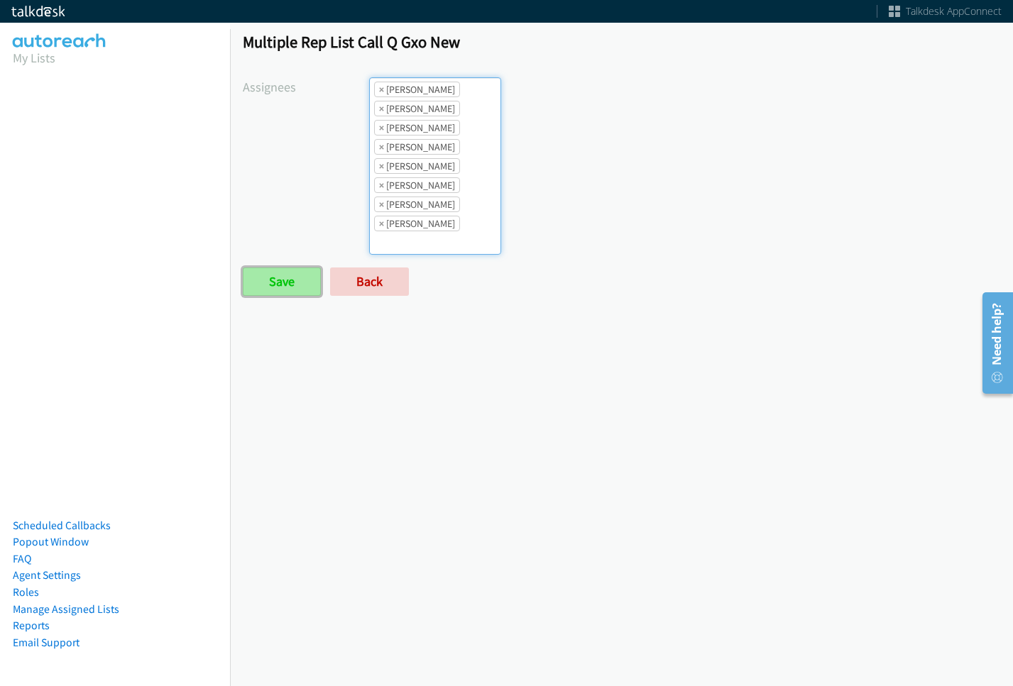
click at [281, 287] on input "Save" at bounding box center [282, 282] width 78 height 28
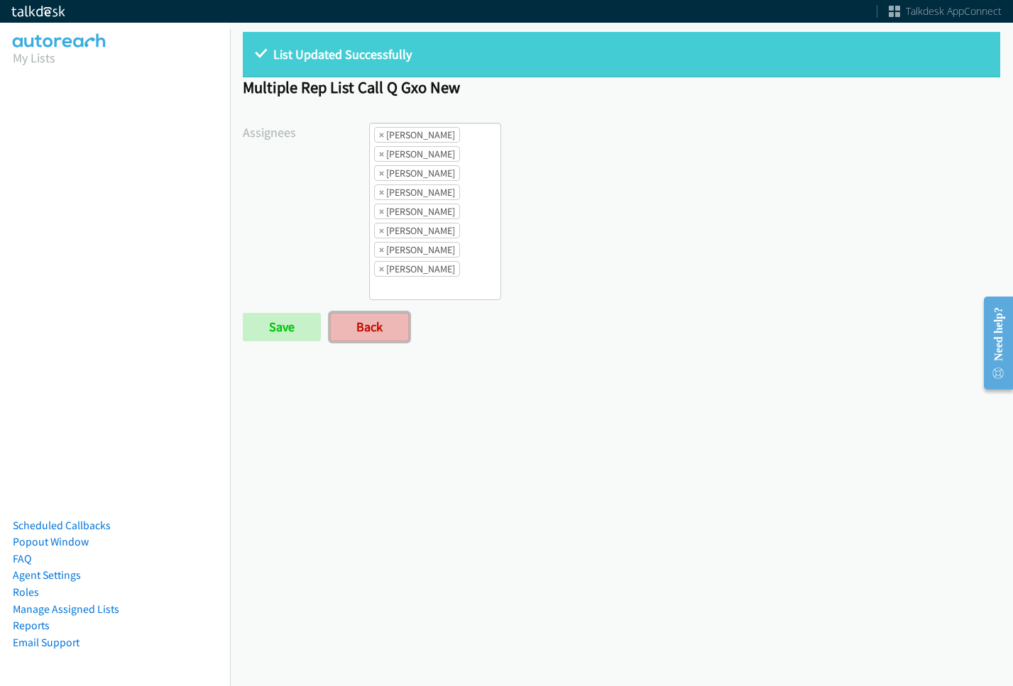
click at [358, 327] on link "Back" at bounding box center [369, 327] width 79 height 28
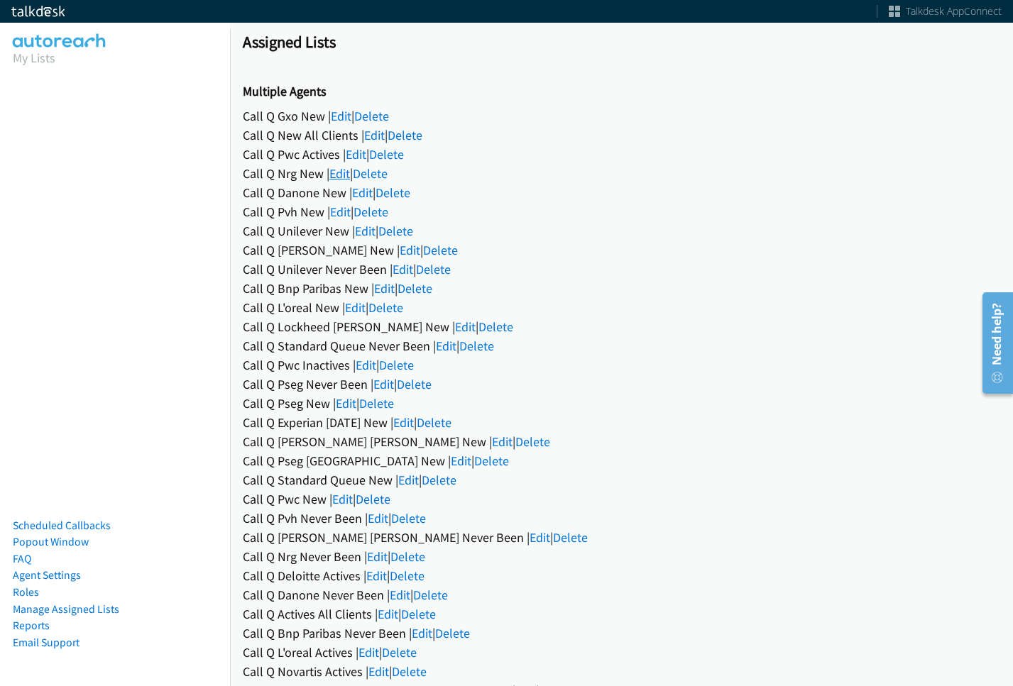
click at [343, 168] on link "Edit" at bounding box center [339, 173] width 21 height 16
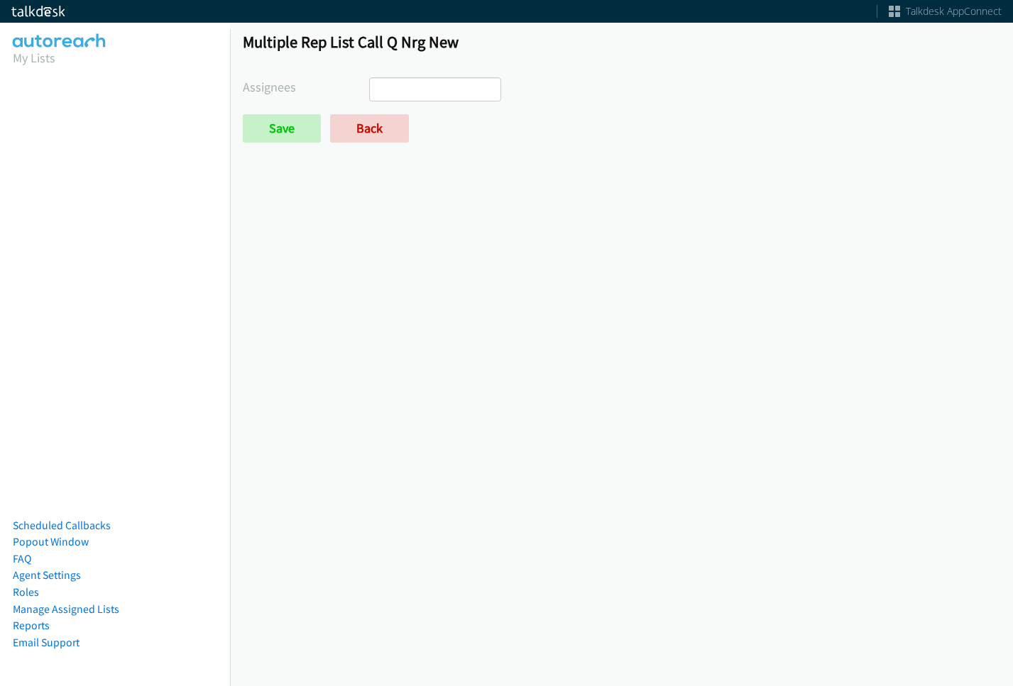
click at [453, 91] on ul at bounding box center [435, 89] width 131 height 23
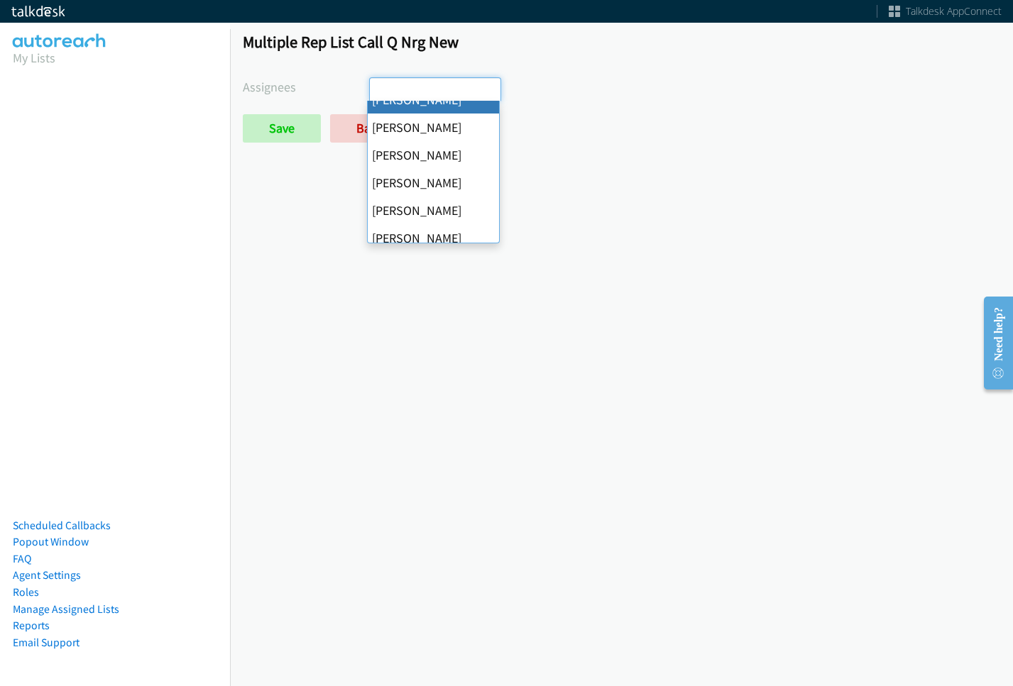
scroll to position [213, 0]
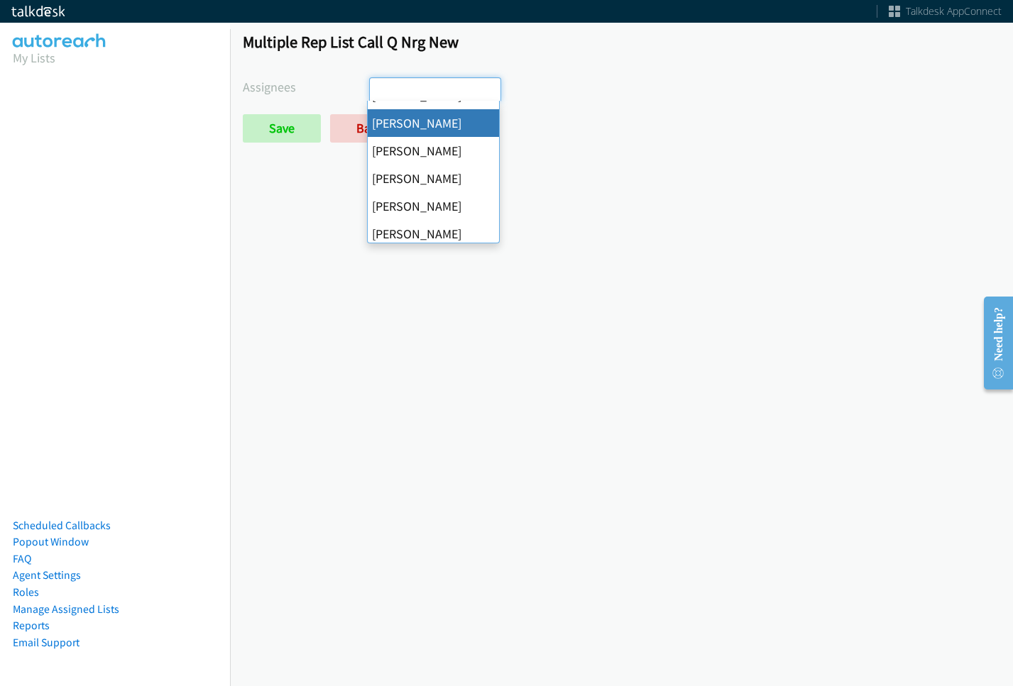
select select "be9ce6ff-d490-4a7d-808b-73677b0698bf"
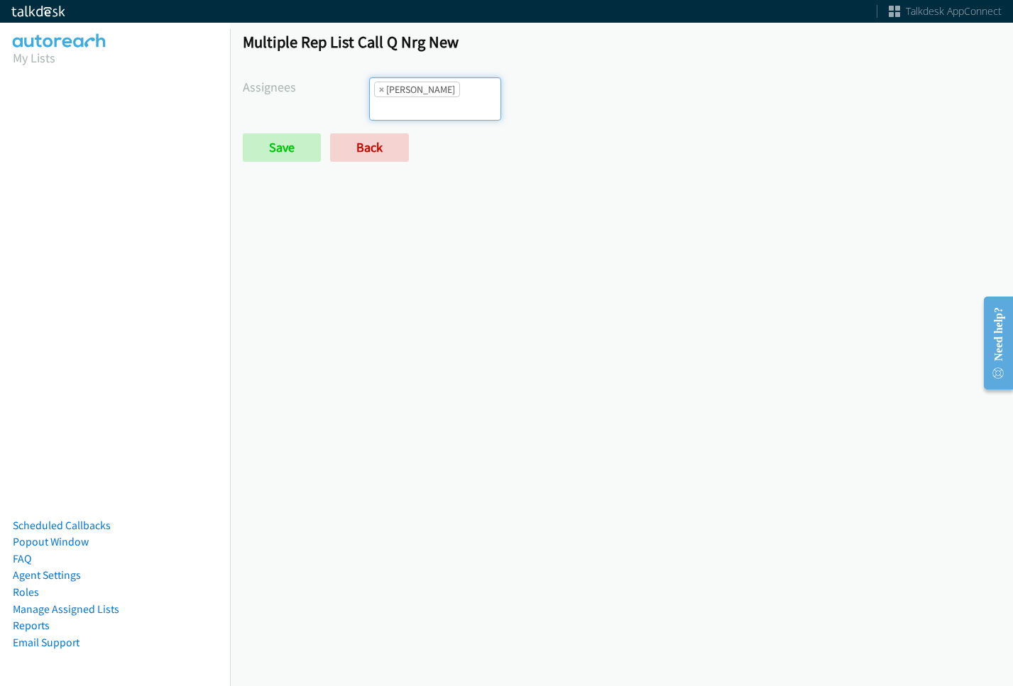
scroll to position [136, 0]
click at [272, 149] on input "Save" at bounding box center [282, 147] width 78 height 28
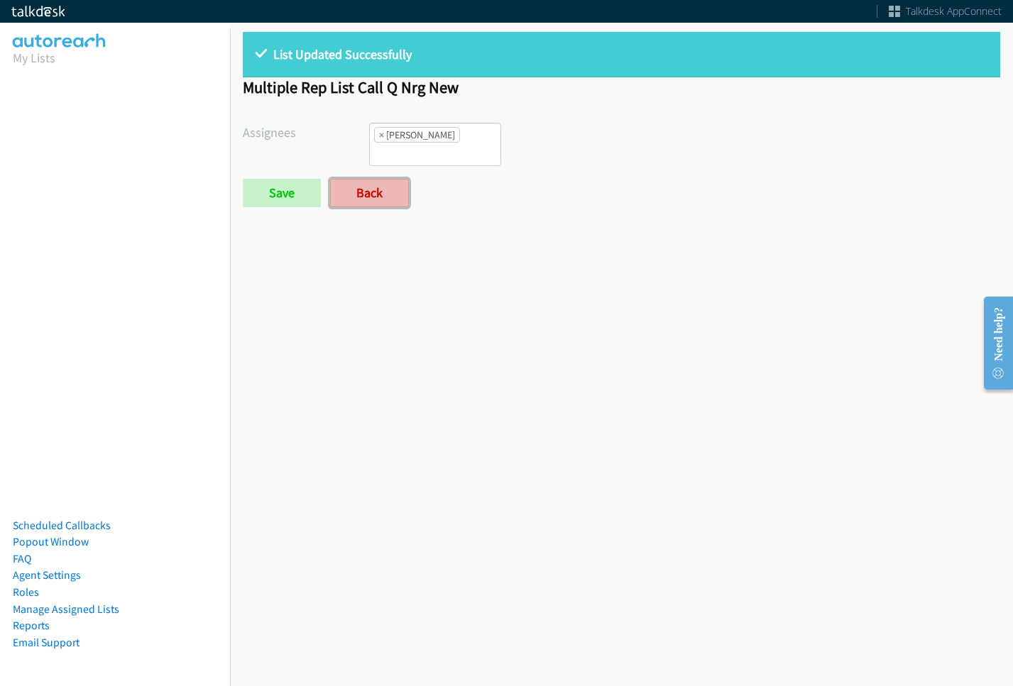
click at [383, 180] on link "Back" at bounding box center [369, 193] width 79 height 28
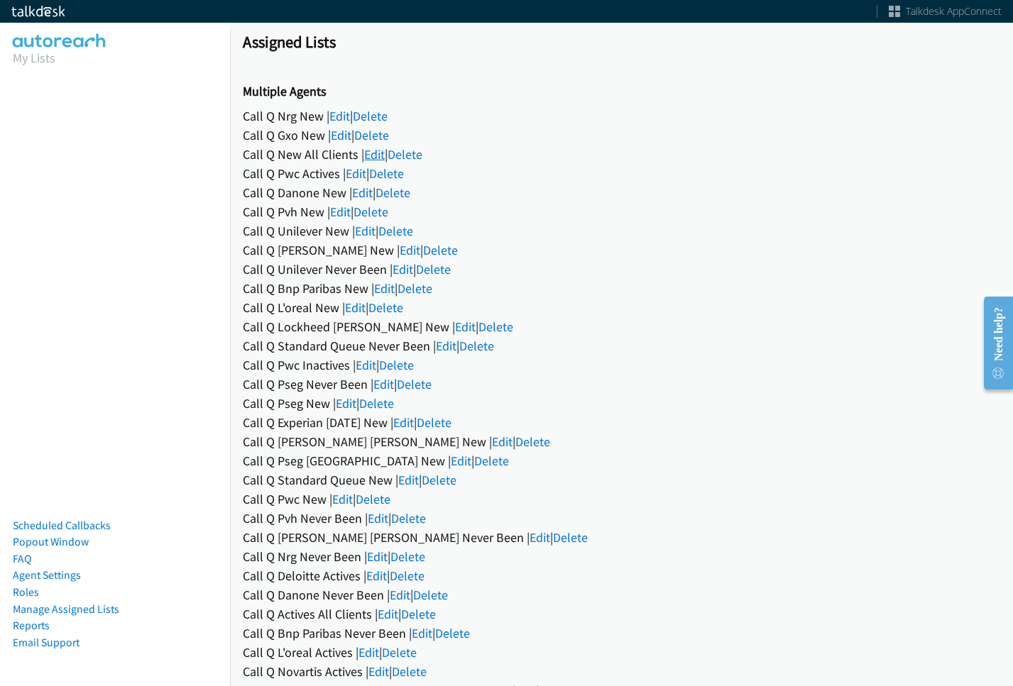
click at [374, 150] on link "Edit" at bounding box center [374, 154] width 21 height 16
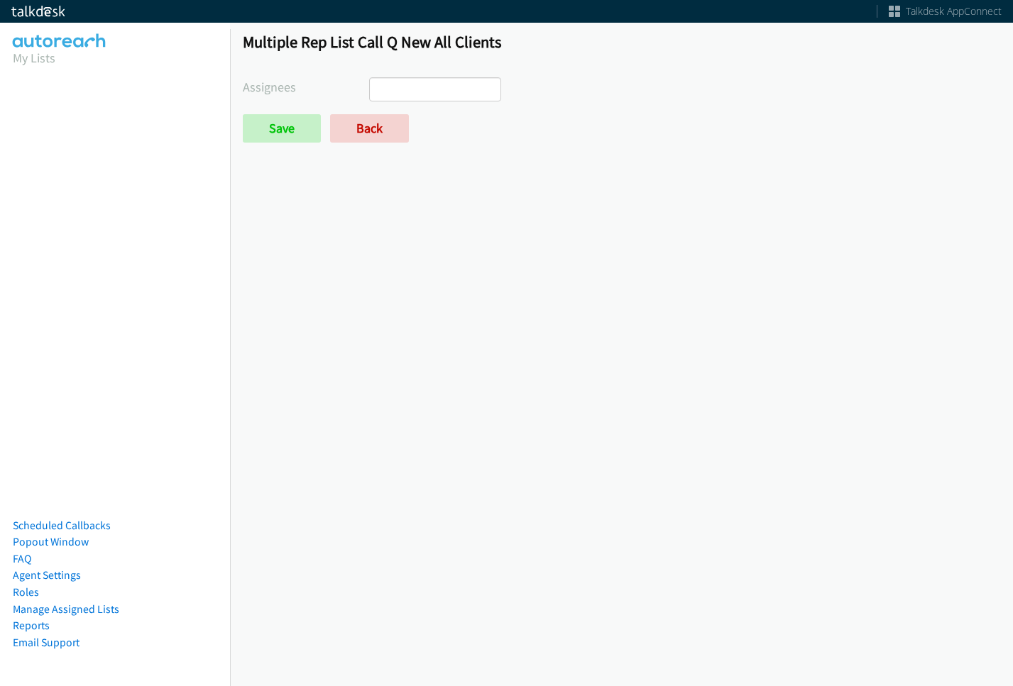
select select
click at [388, 134] on link "Back" at bounding box center [369, 128] width 79 height 28
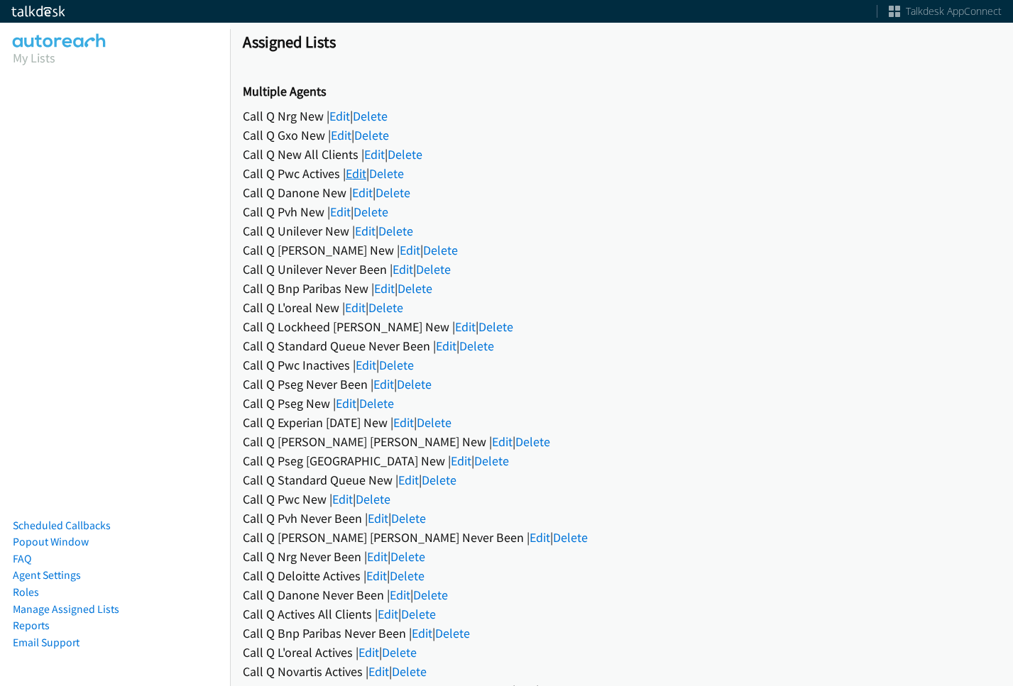
click at [365, 177] on link "Edit" at bounding box center [356, 173] width 21 height 16
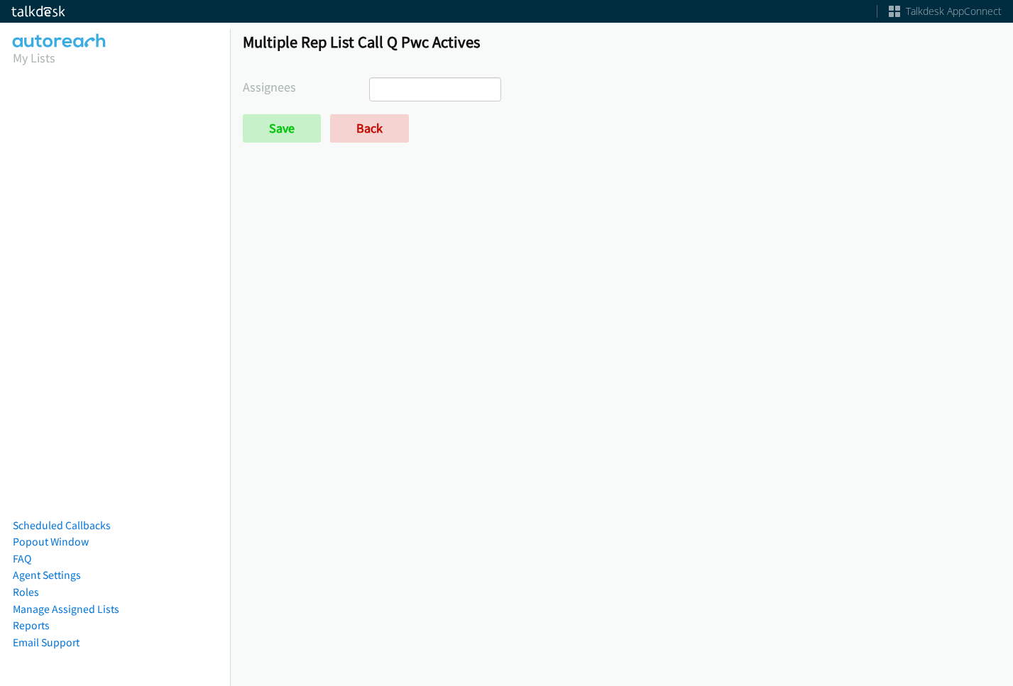
select select
click at [370, 136] on link "Back" at bounding box center [369, 128] width 79 height 28
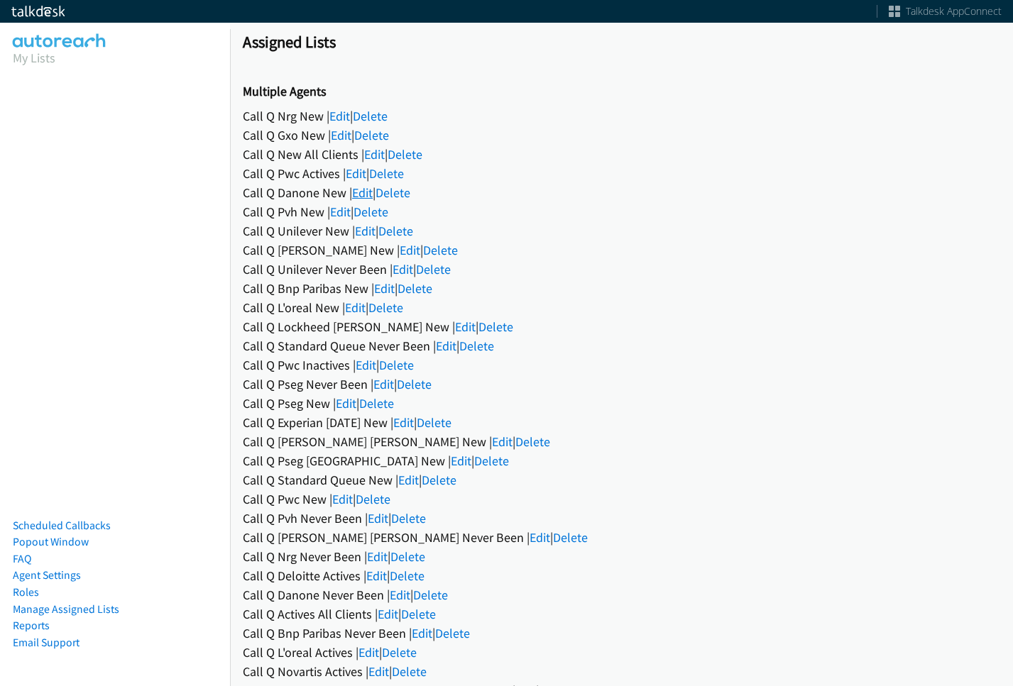
click at [362, 191] on link "Edit" at bounding box center [362, 193] width 21 height 16
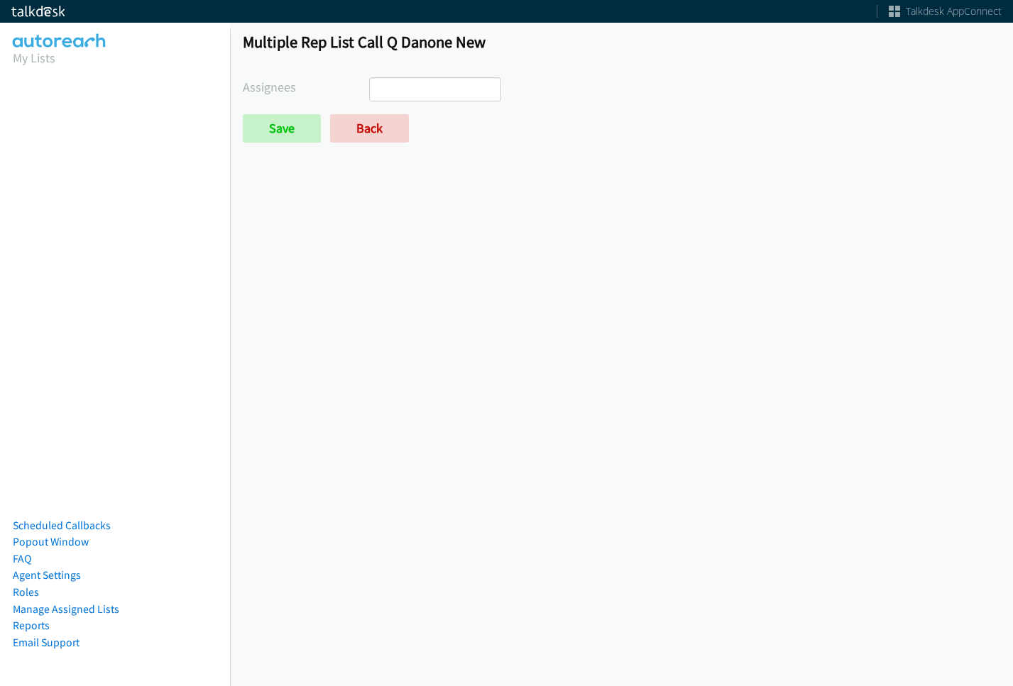
select select
click at [388, 120] on link "Back" at bounding box center [369, 128] width 79 height 28
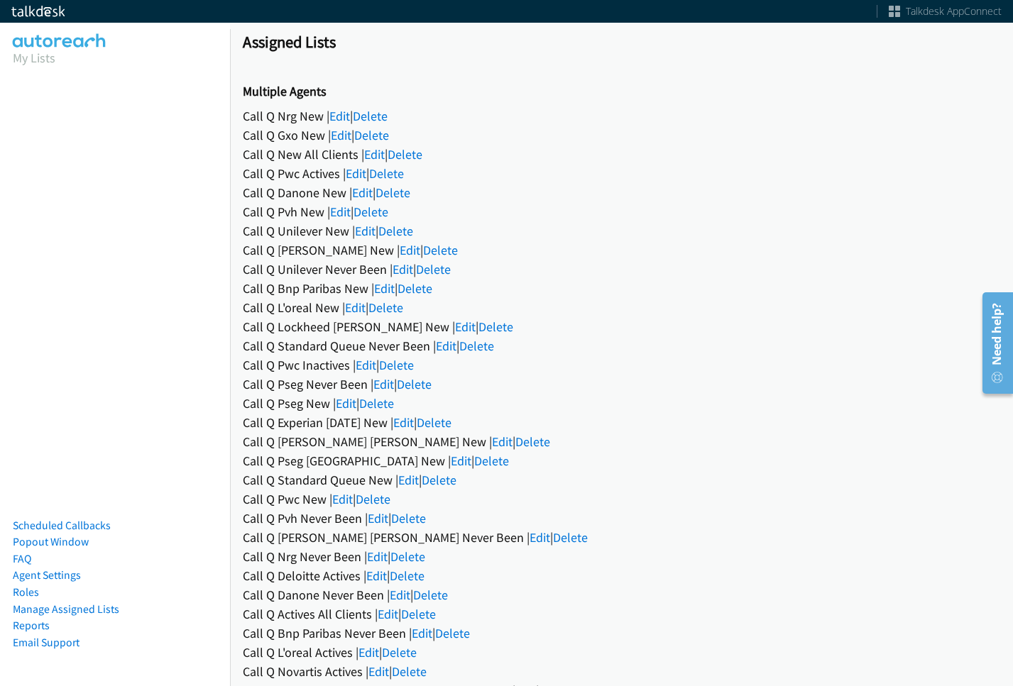
click at [350, 225] on div "Call Q Unilever New | Edit | Delete" at bounding box center [621, 230] width 757 height 19
click at [360, 231] on link "Edit" at bounding box center [365, 231] width 21 height 16
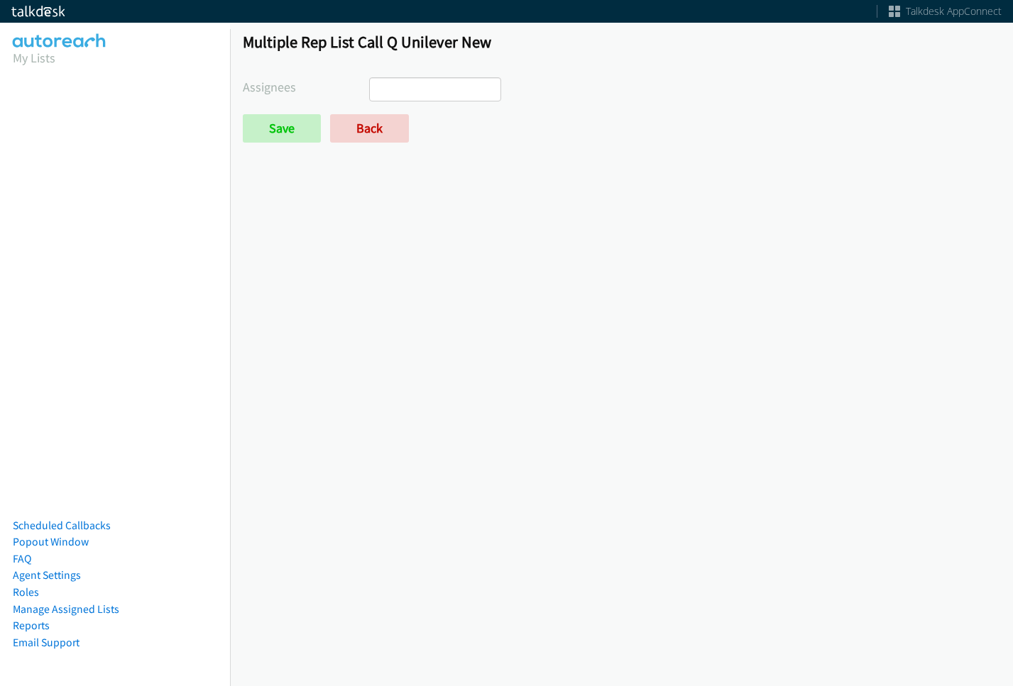
select select
click at [374, 107] on form "Assignees Abigail Odhiambo Alana Ruiz Cathy Shahan Charles Ross Daquaya Johnson…" at bounding box center [621, 109] width 757 height 65
click at [368, 127] on link "Back" at bounding box center [369, 128] width 79 height 28
select select
click at [360, 129] on link "Back" at bounding box center [369, 128] width 79 height 28
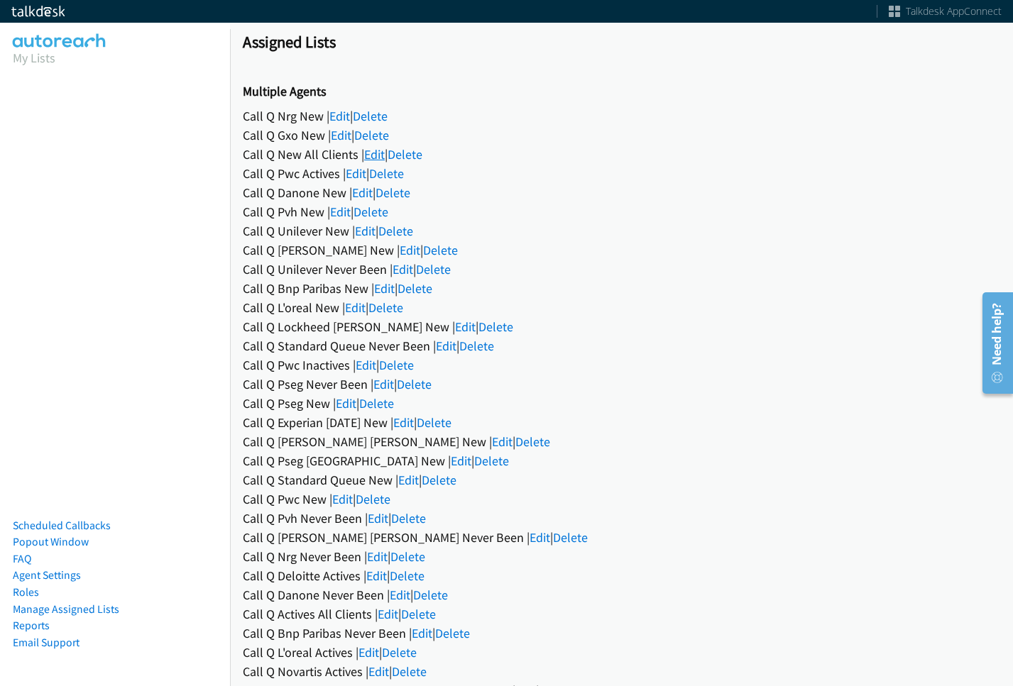
click at [373, 150] on link "Edit" at bounding box center [374, 154] width 21 height 16
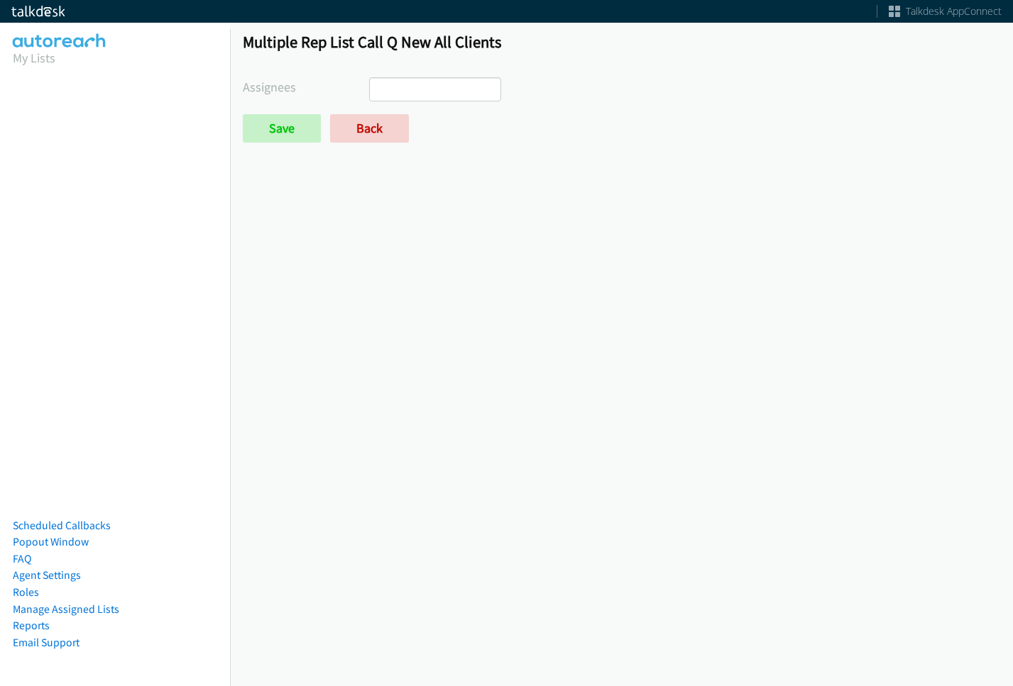
select select
click at [385, 112] on form "Assignees [PERSON_NAME] [PERSON_NAME] [PERSON_NAME] [PERSON_NAME] Daquaya [PERS…" at bounding box center [621, 109] width 757 height 65
click at [380, 122] on link "Back" at bounding box center [369, 128] width 79 height 28
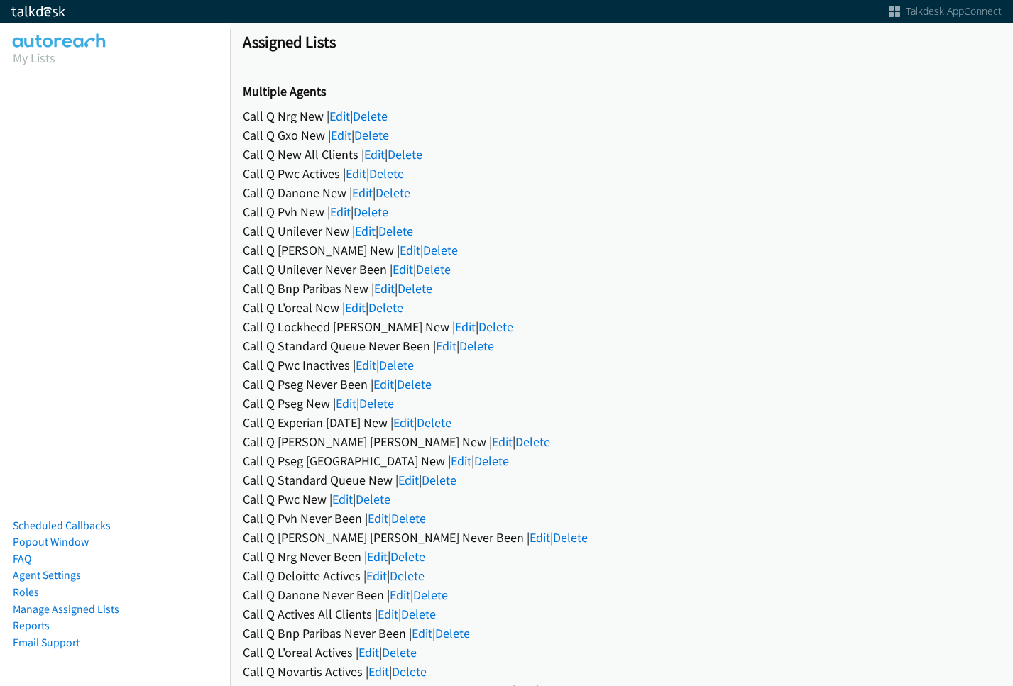
click at [358, 165] on link "Edit" at bounding box center [356, 173] width 21 height 16
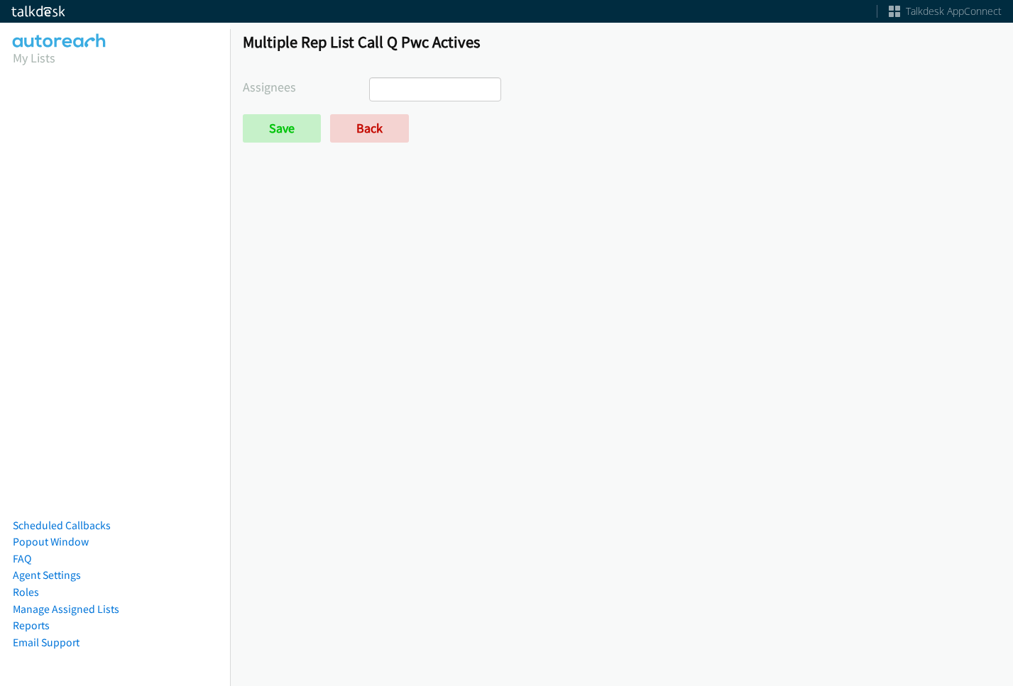
select select
click at [358, 136] on link "Back" at bounding box center [369, 128] width 79 height 28
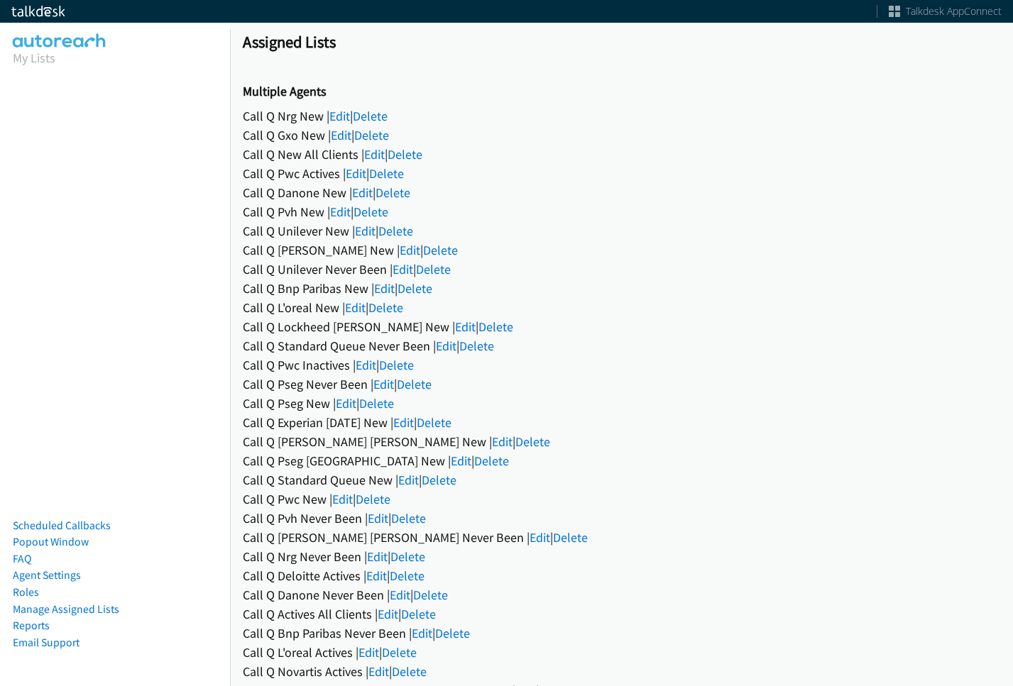
click at [350, 214] on link "Edit" at bounding box center [340, 212] width 21 height 16
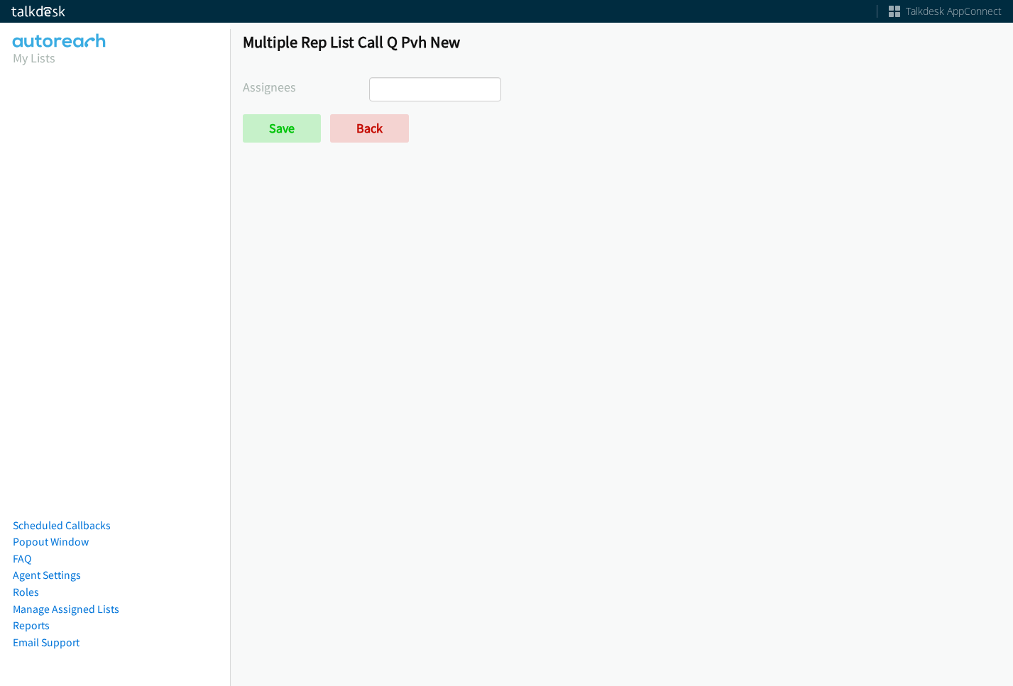
select select
drag, startPoint x: 0, startPoint y: 0, endPoint x: 361, endPoint y: 143, distance: 388.0
click at [361, 145] on div "Multiple Rep List Call Q Pvh New Assignees [PERSON_NAME] [PERSON_NAME] [PERSON_…" at bounding box center [621, 93] width 783 height 149
click at [362, 138] on link "Back" at bounding box center [369, 128] width 79 height 28
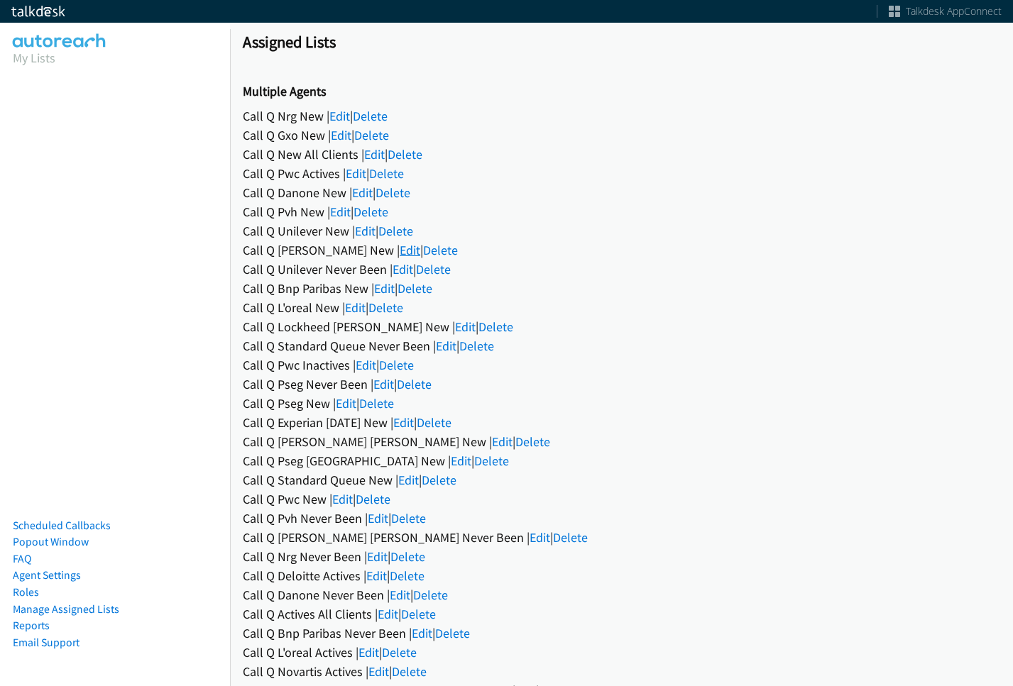
click at [400, 255] on link "Edit" at bounding box center [410, 250] width 21 height 16
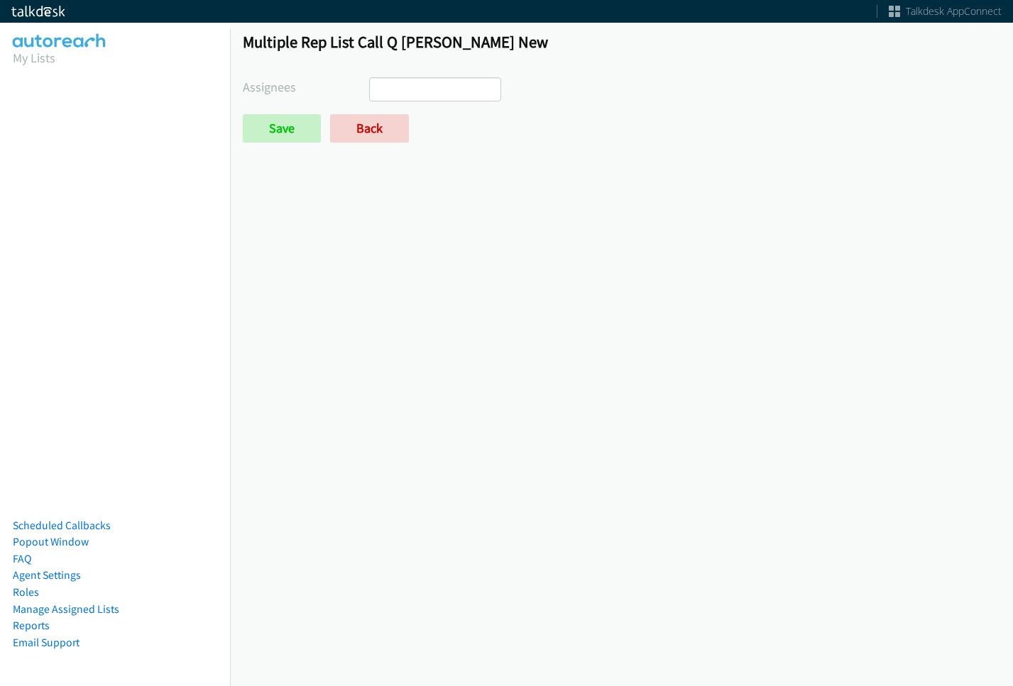
select select
click at [385, 134] on link "Back" at bounding box center [369, 128] width 79 height 28
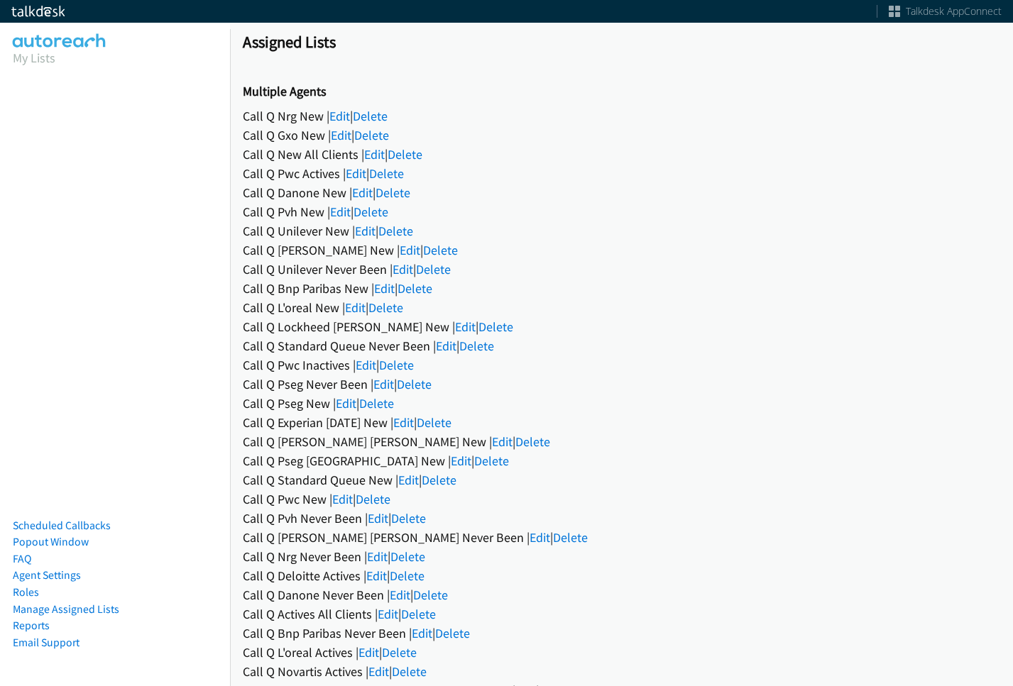
click at [368, 304] on div "Call Q L'oreal New | Edit | Delete" at bounding box center [621, 307] width 757 height 19
click at [361, 304] on link "Edit" at bounding box center [355, 307] width 21 height 16
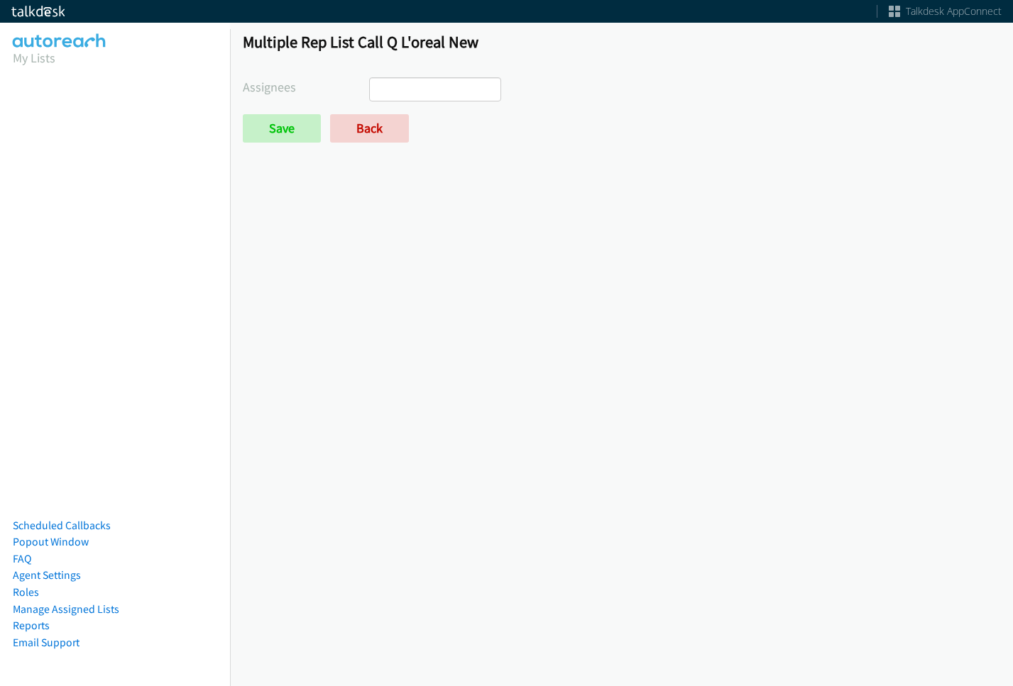
select select
drag, startPoint x: 364, startPoint y: 133, endPoint x: 292, endPoint y: 119, distance: 73.2
click at [365, 133] on link "Back" at bounding box center [369, 128] width 79 height 28
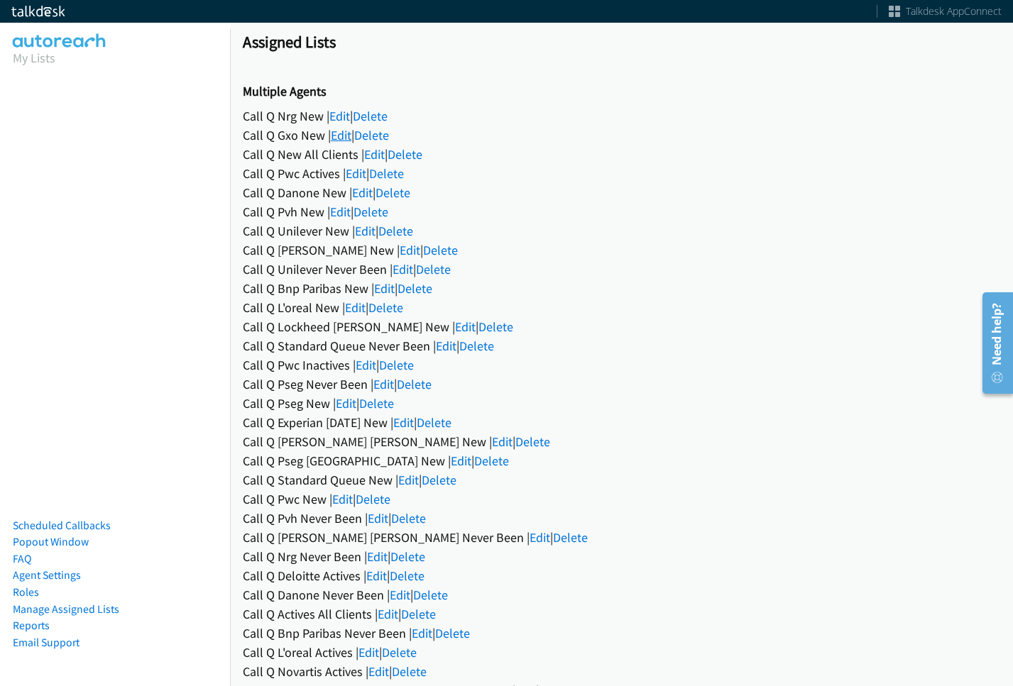
click at [344, 128] on link "Edit" at bounding box center [341, 135] width 21 height 16
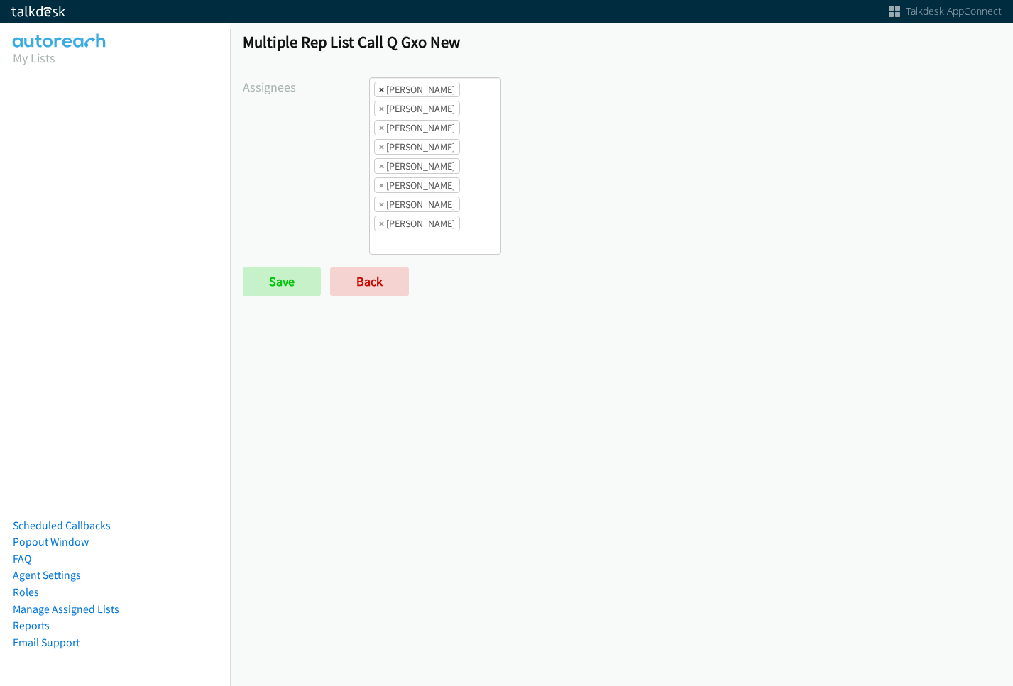
click at [382, 87] on span "×" at bounding box center [381, 89] width 5 height 14
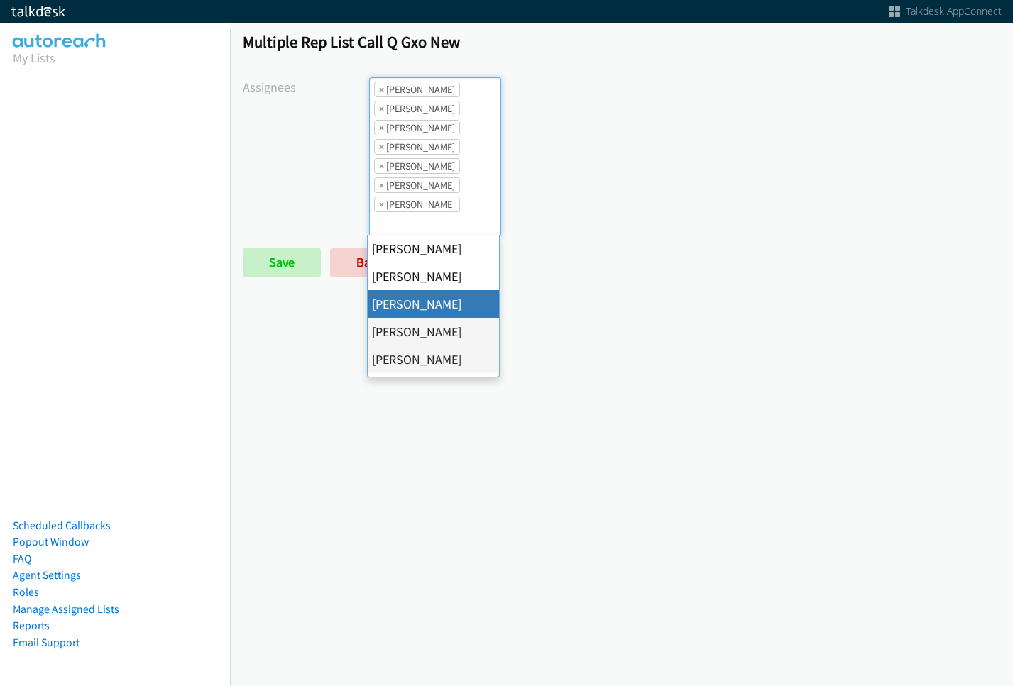
click at [382, 87] on span "×" at bounding box center [381, 89] width 5 height 14
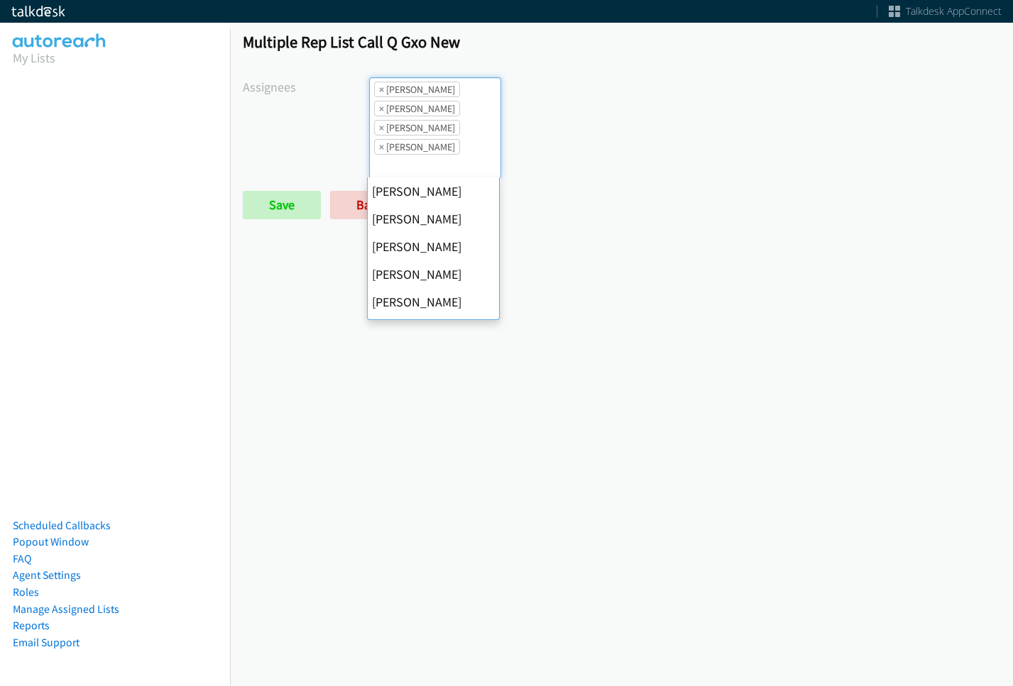
click at [382, 87] on span "×" at bounding box center [381, 89] width 5 height 14
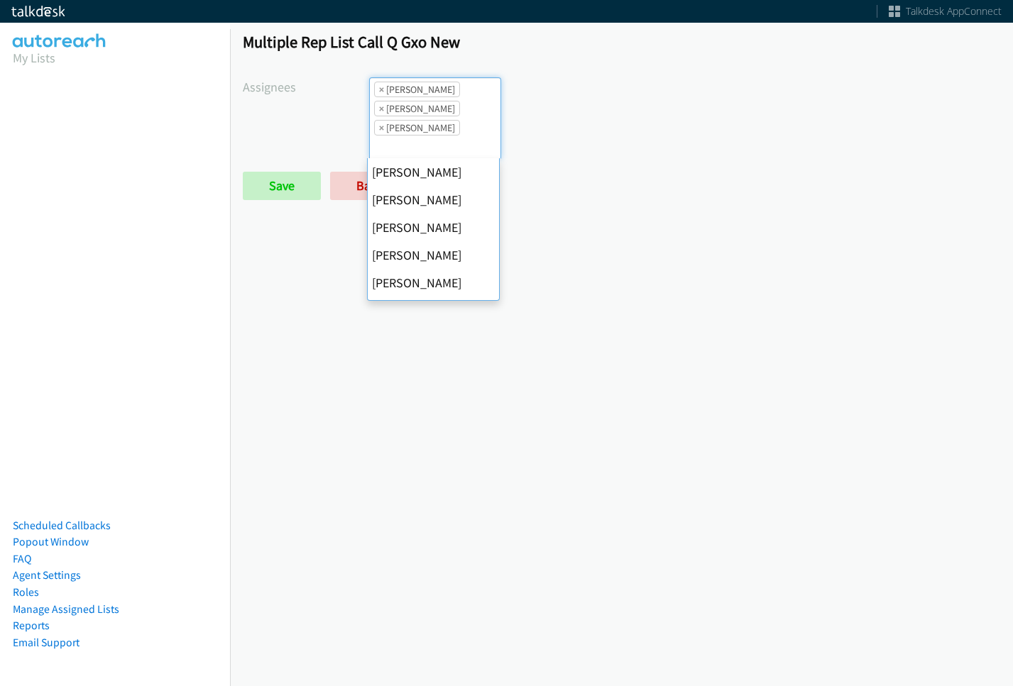
scroll to position [0, 0]
click at [382, 87] on span "×" at bounding box center [381, 89] width 5 height 14
select select "fd8c5d46-30db-44cb-8f0d-00da318b790a"
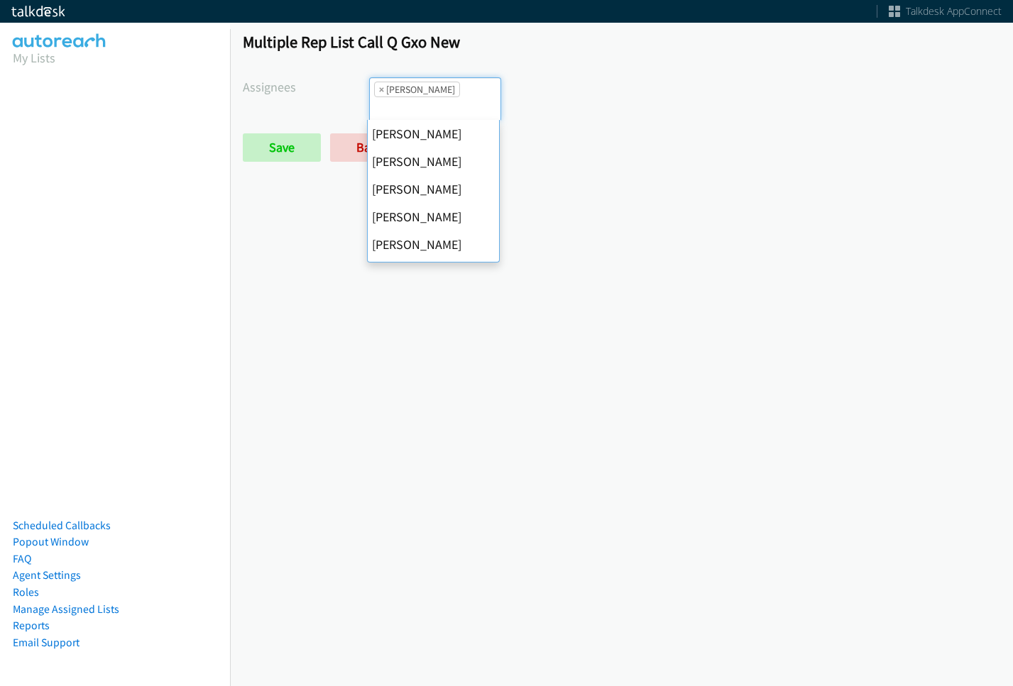
click at [382, 87] on span "×" at bounding box center [381, 89] width 5 height 14
select select
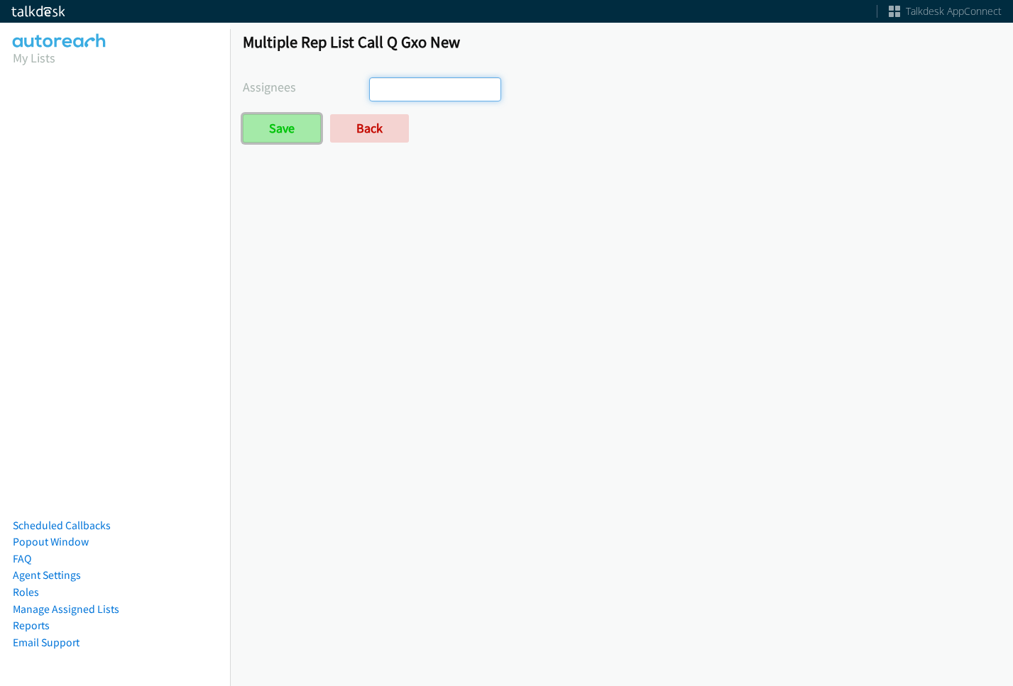
click at [271, 134] on input "Save" at bounding box center [282, 128] width 78 height 28
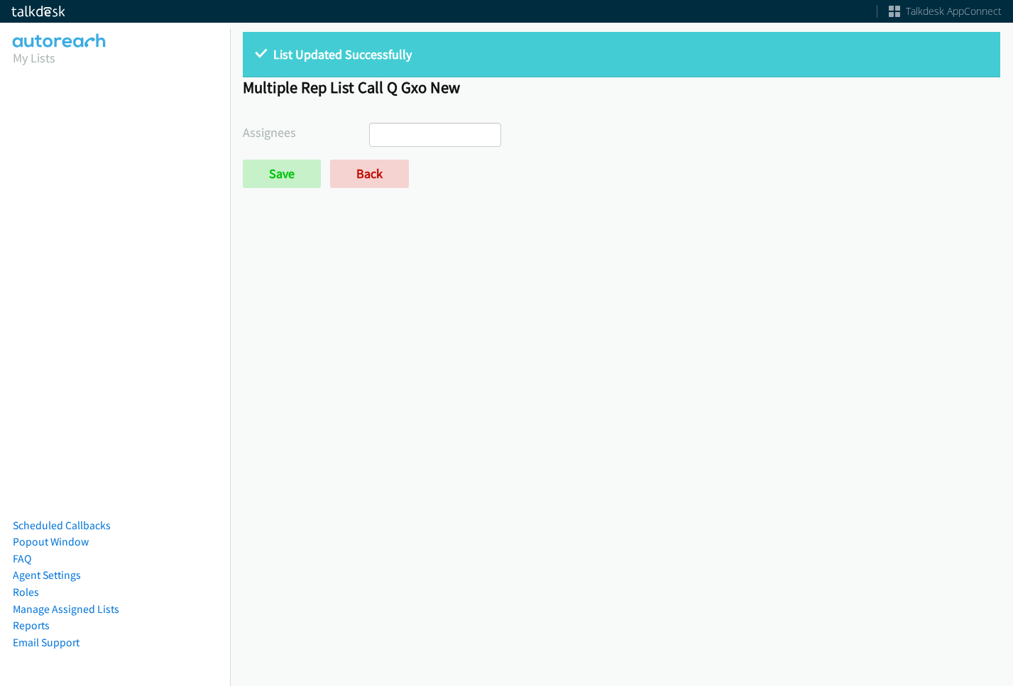
select select
click at [371, 179] on link "Back" at bounding box center [369, 174] width 79 height 28
